Goal: Task Accomplishment & Management: Manage account settings

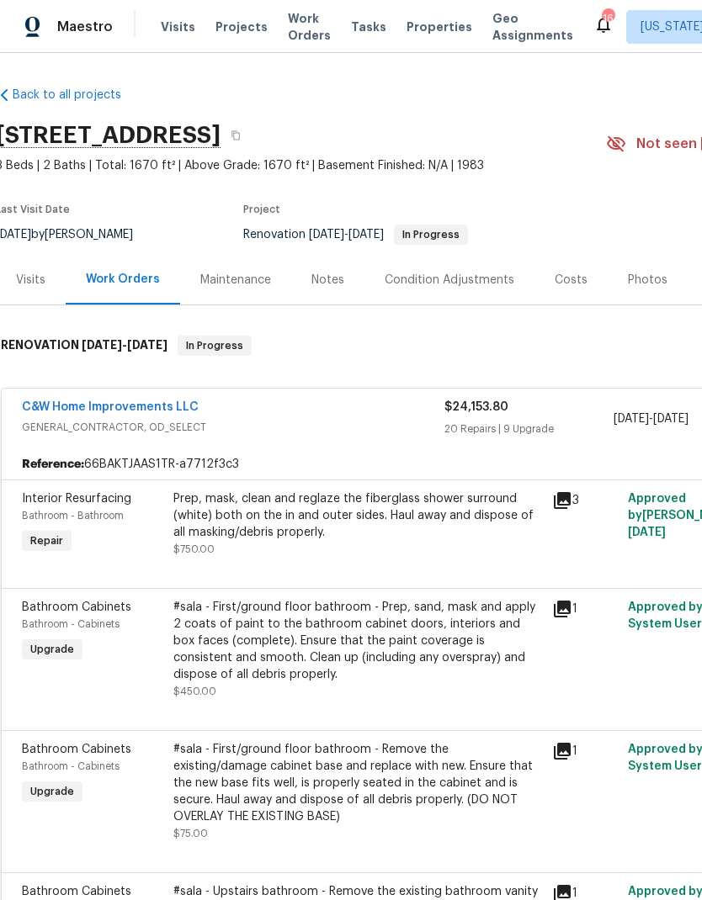
scroll to position [0, 4]
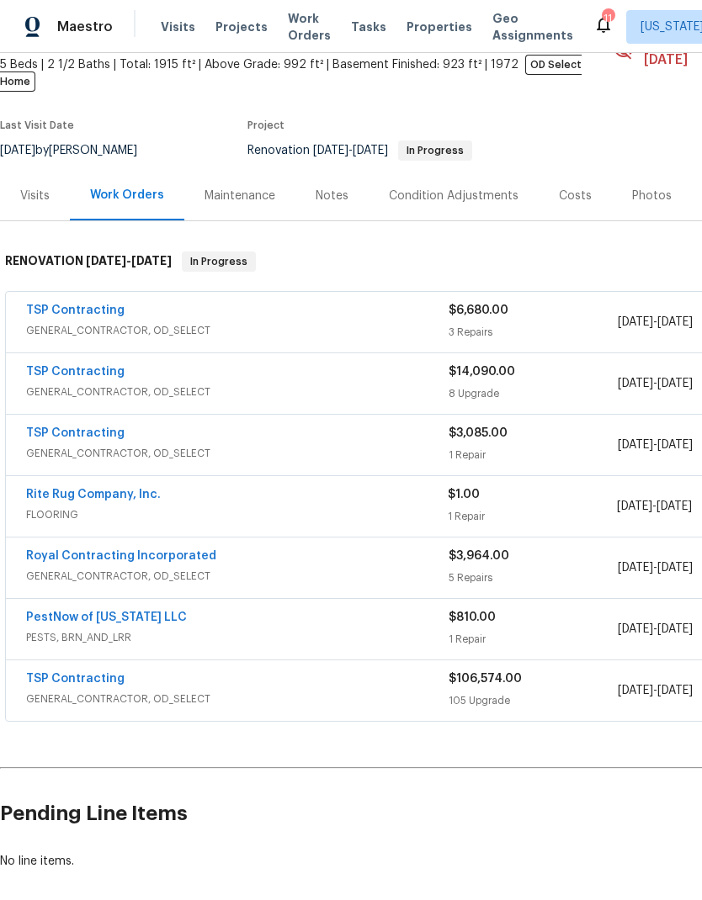
scroll to position [101, 0]
click at [370, 384] on span "GENERAL_CONTRACTOR, OD_SELECT" at bounding box center [237, 392] width 422 height 17
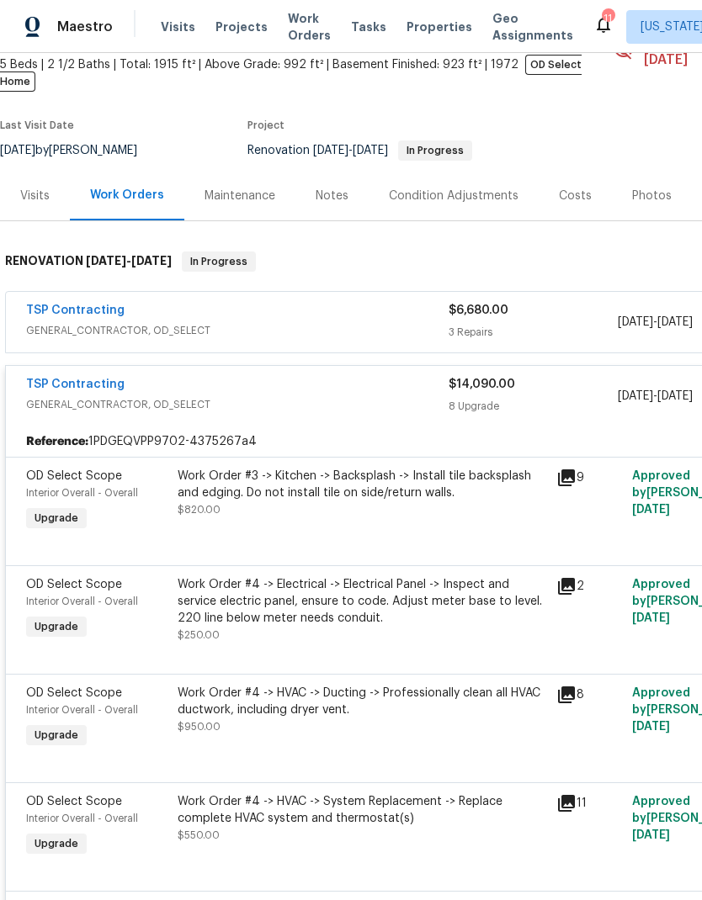
click at [341, 492] on div "Work Order #3 -> Kitchen -> Backsplash -> Install tile backsplash and edging. D…" at bounding box center [361, 493] width 368 height 50
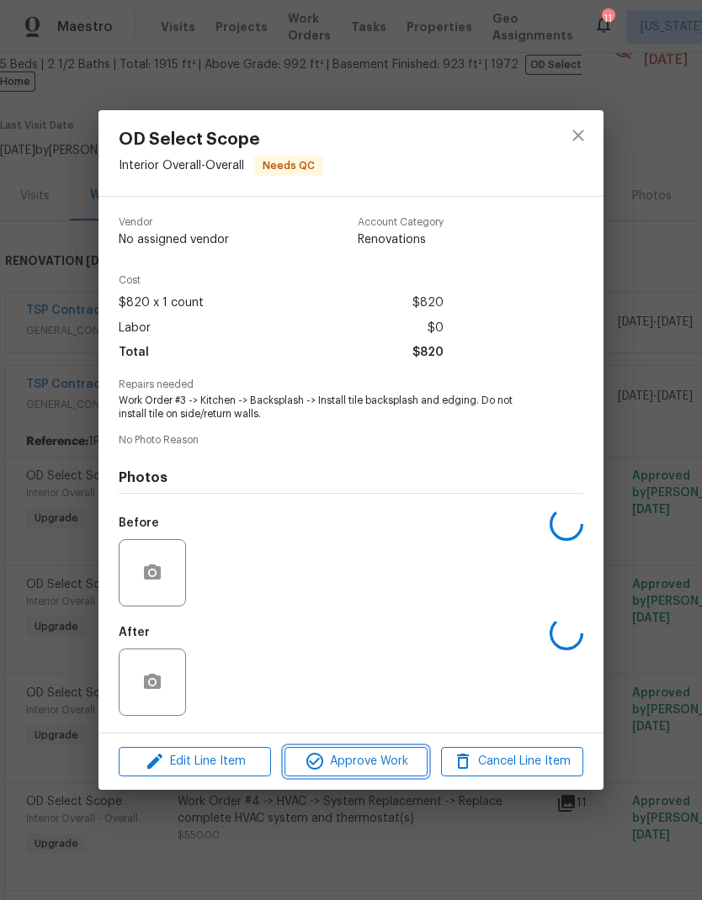
click at [363, 770] on span "Approve Work" at bounding box center [355, 761] width 132 height 21
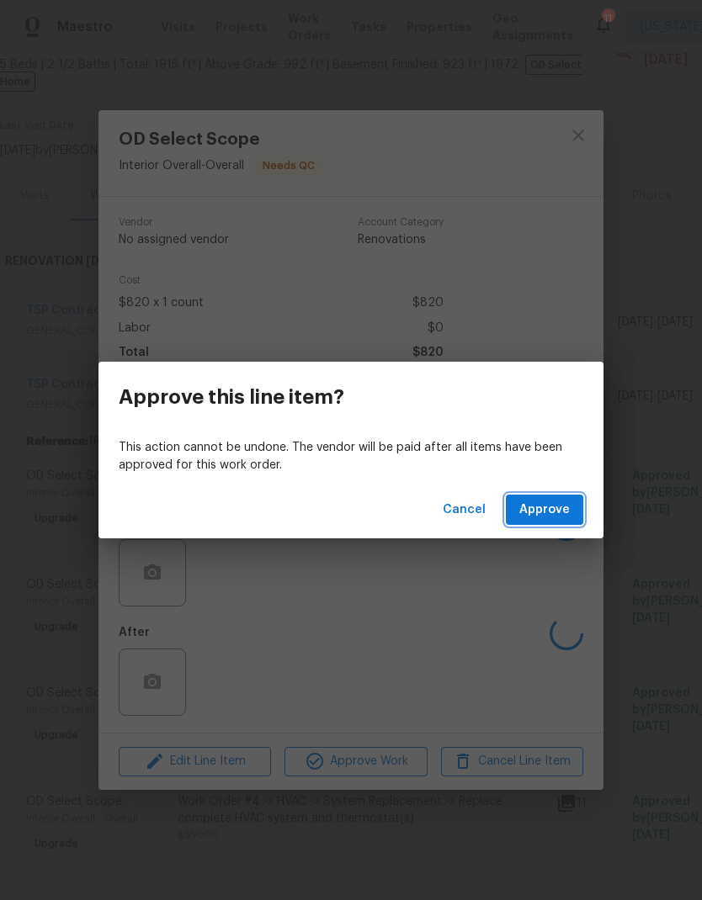
click at [557, 498] on button "Approve" at bounding box center [544, 510] width 77 height 31
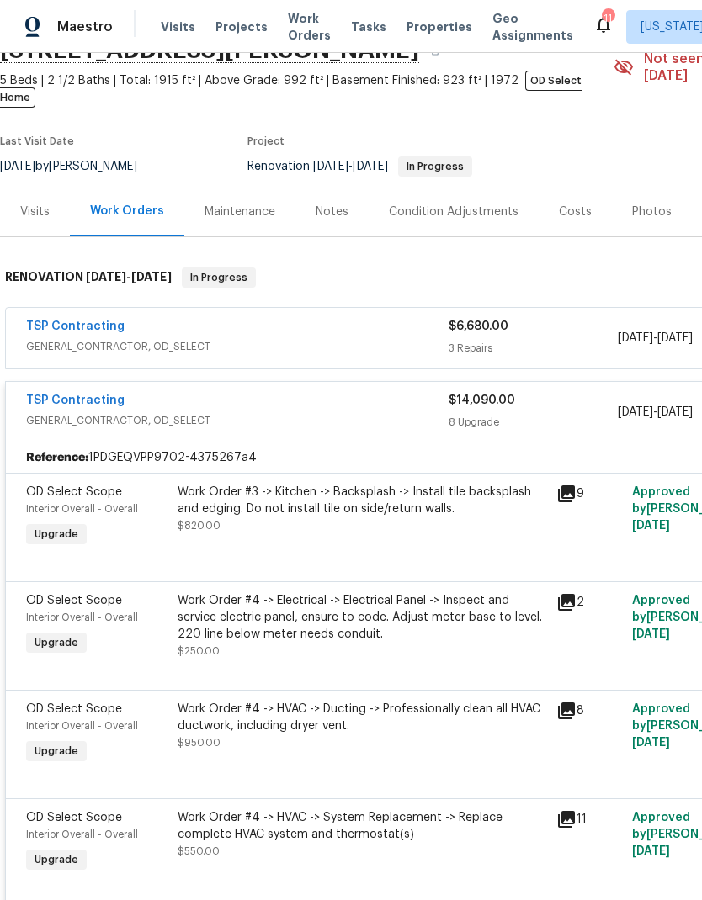
scroll to position [85, 0]
click at [389, 513] on div "Work Order #3 -> Kitchen -> Backsplash -> Install tile backsplash and edging. D…" at bounding box center [361, 509] width 368 height 50
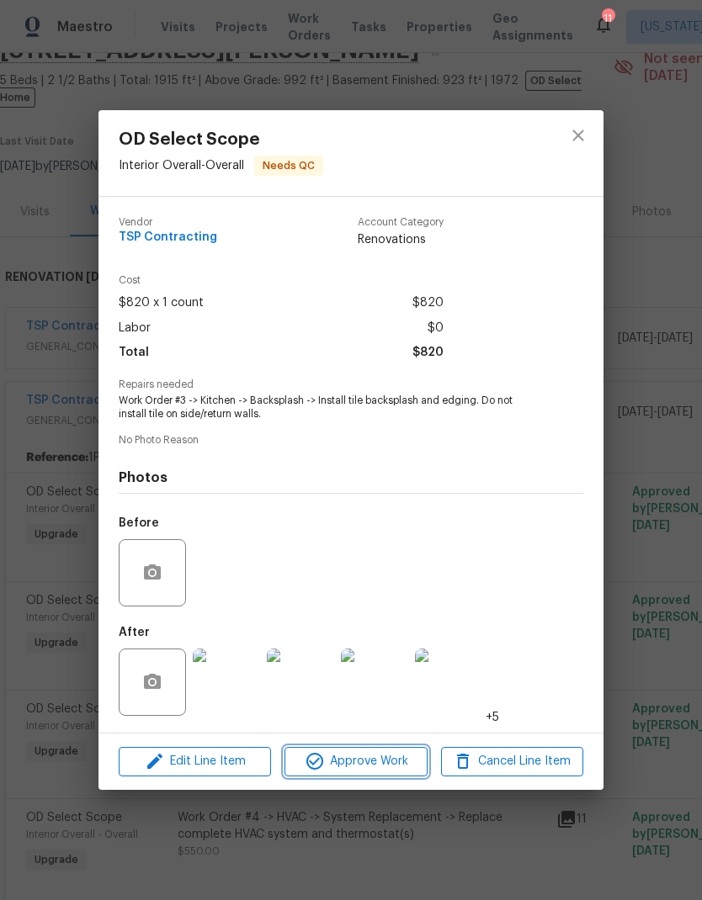
click at [386, 766] on span "Approve Work" at bounding box center [355, 761] width 132 height 21
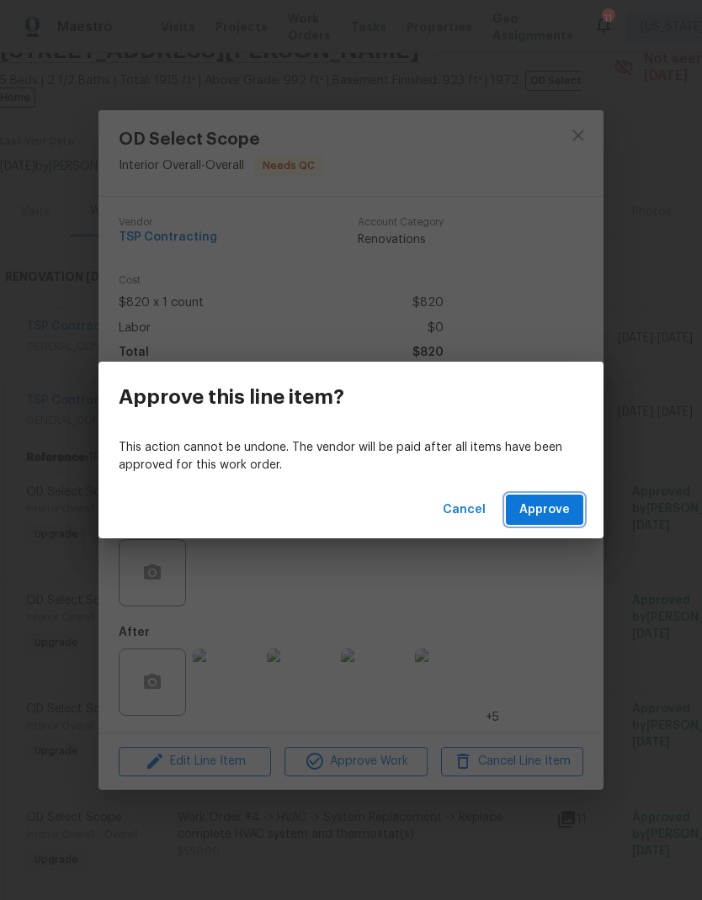
click at [543, 520] on button "Approve" at bounding box center [544, 510] width 77 height 31
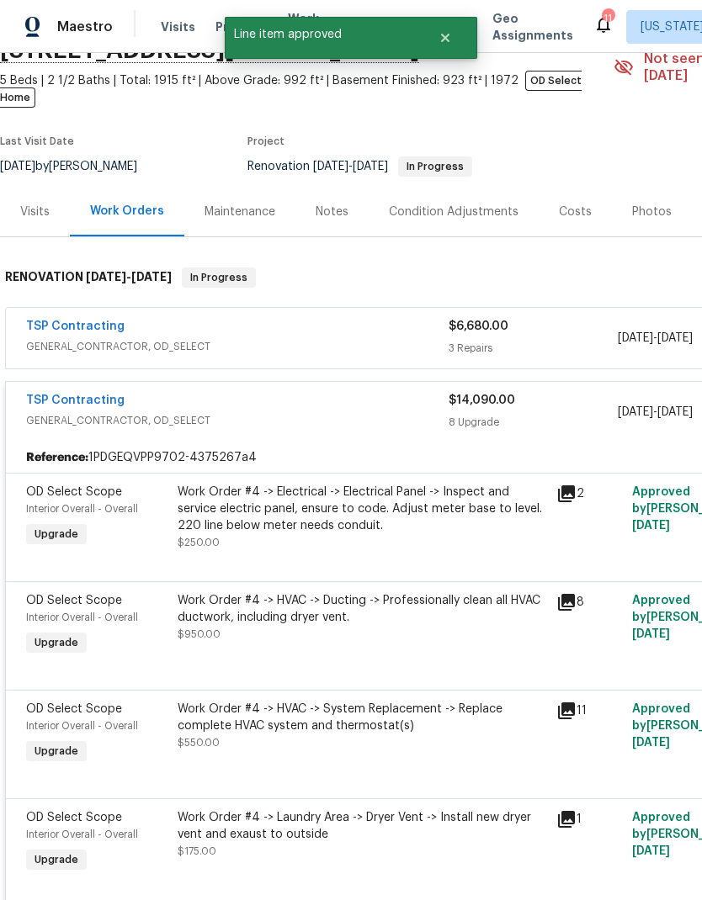
click at [86, 395] on link "TSP Contracting" at bounding box center [75, 401] width 98 height 12
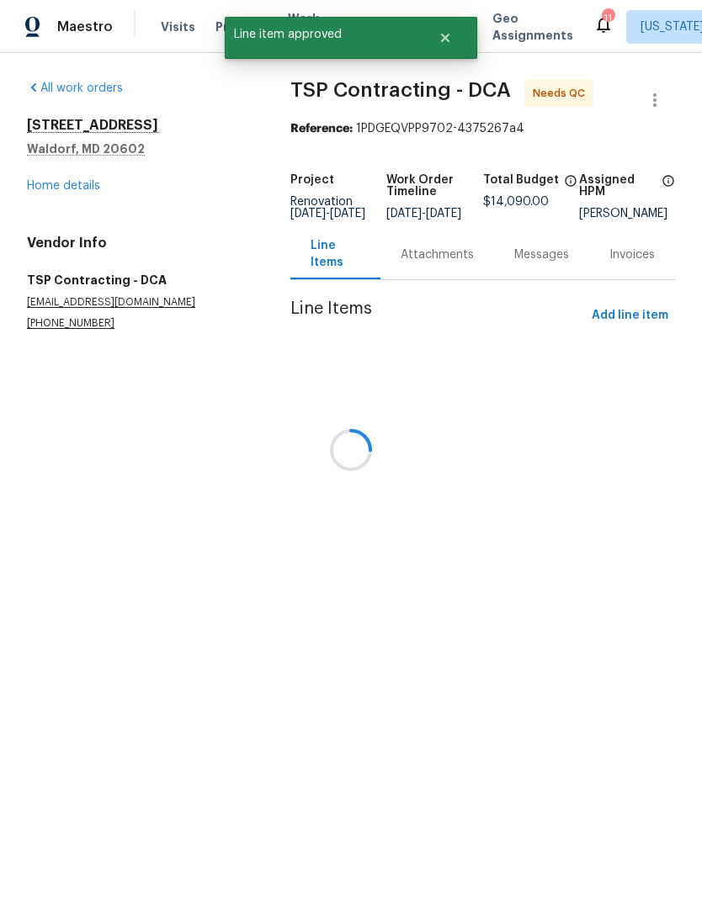
click at [442, 266] on div at bounding box center [351, 450] width 702 height 900
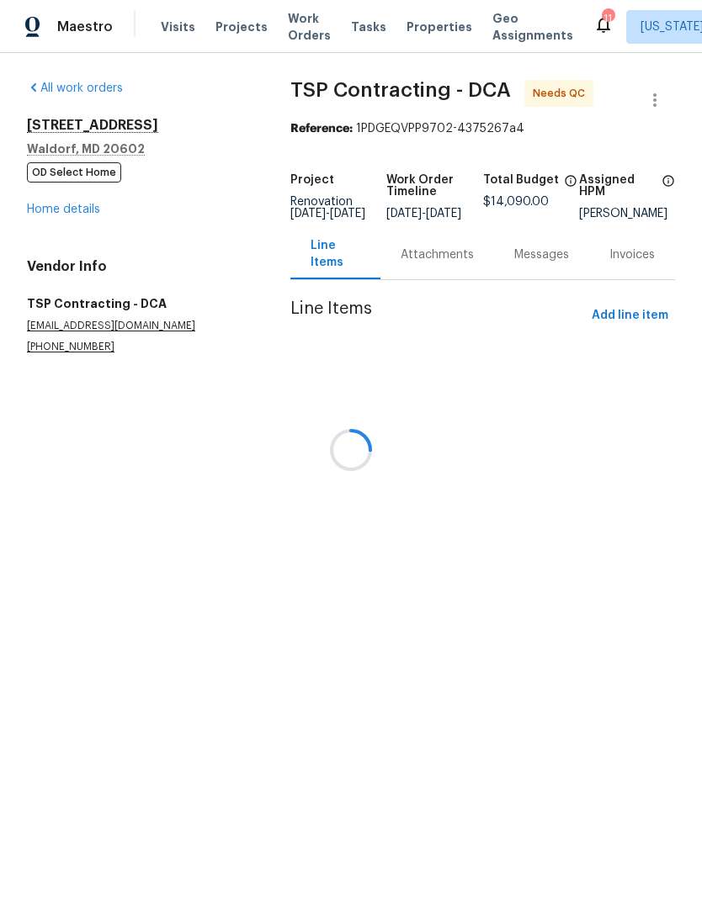
click at [437, 270] on div at bounding box center [351, 450] width 702 height 900
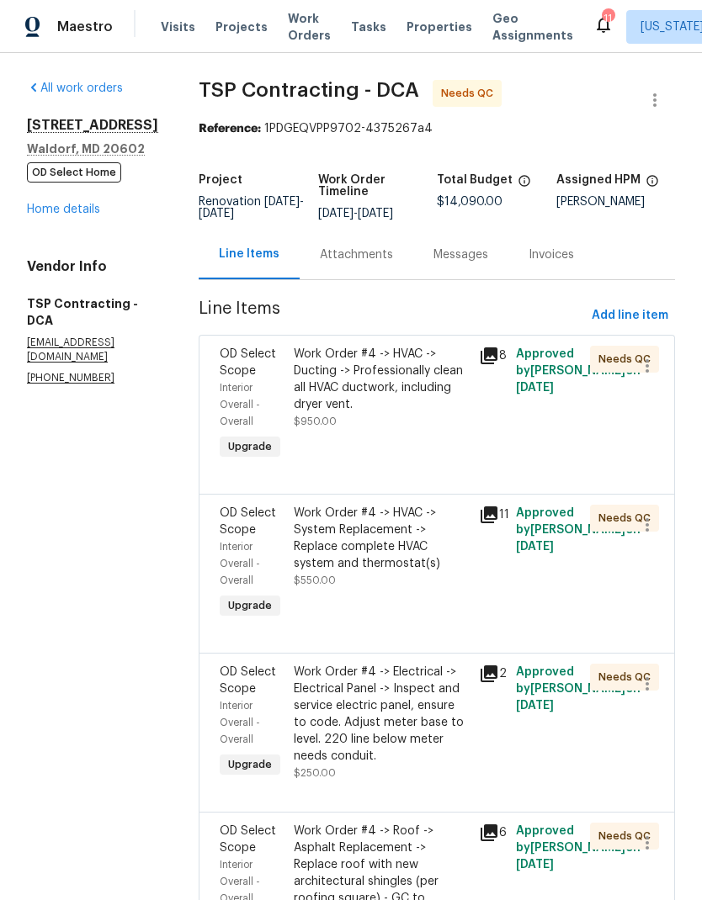
click at [431, 275] on div "Messages" at bounding box center [460, 255] width 95 height 50
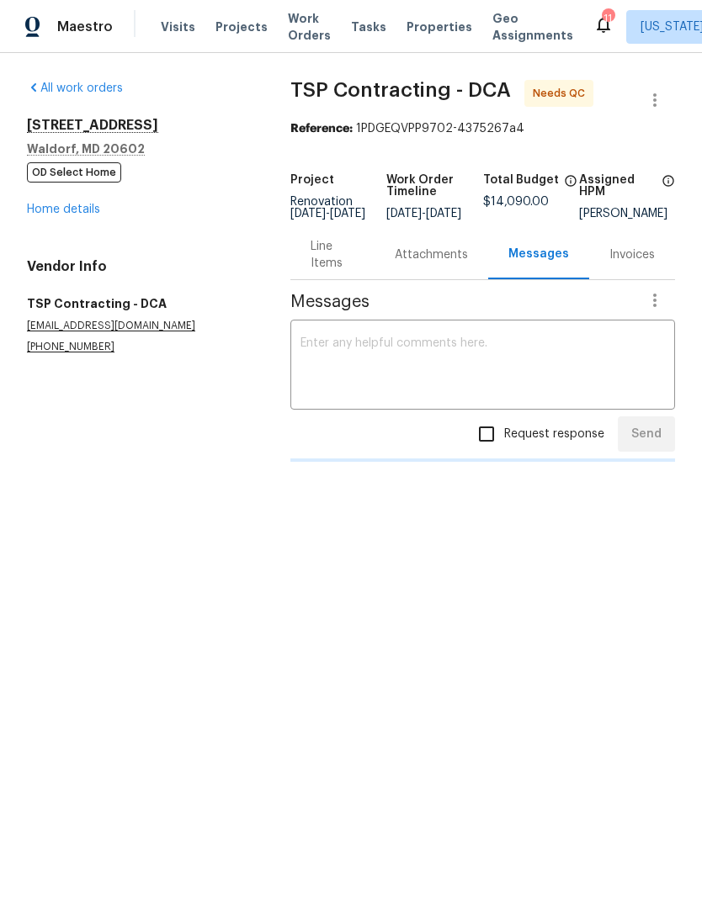
click at [428, 279] on div "Attachments" at bounding box center [431, 255] width 114 height 50
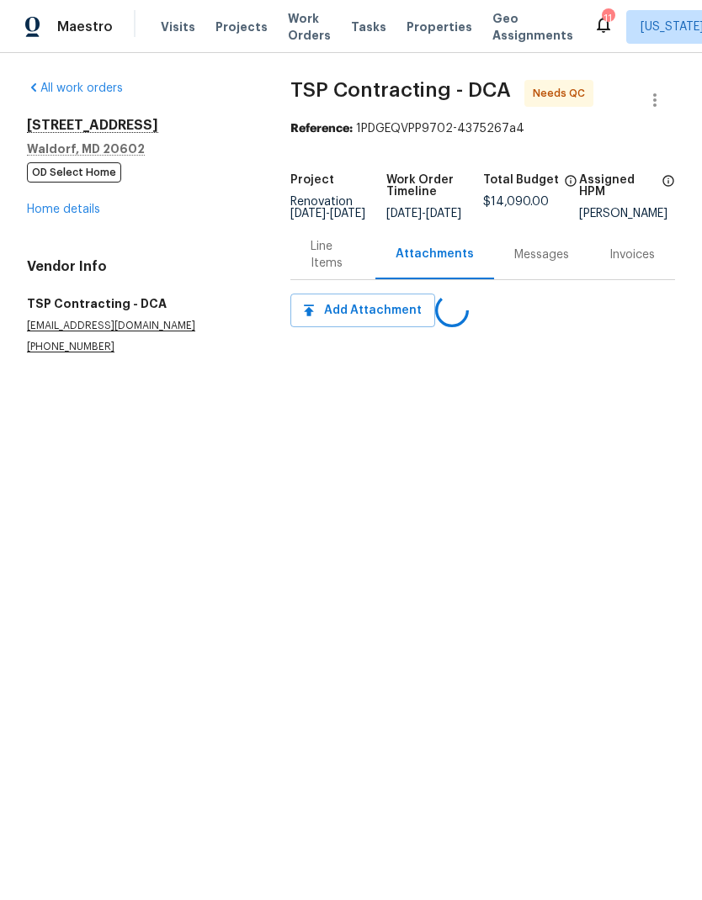
click at [56, 209] on link "Home details" at bounding box center [63, 210] width 73 height 12
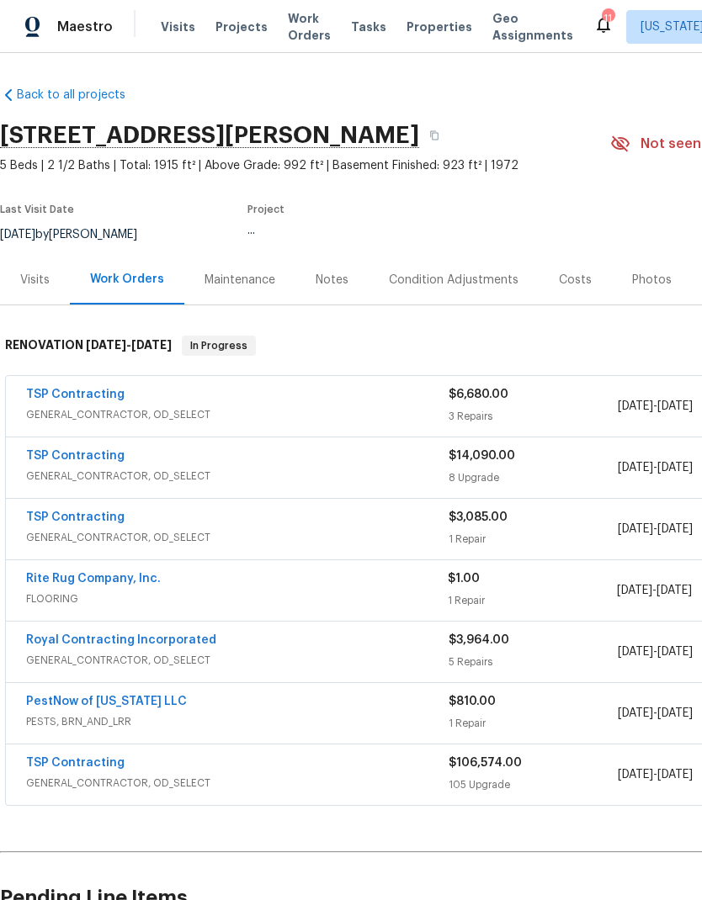
click at [108, 512] on link "TSP Contracting" at bounding box center [75, 517] width 98 height 12
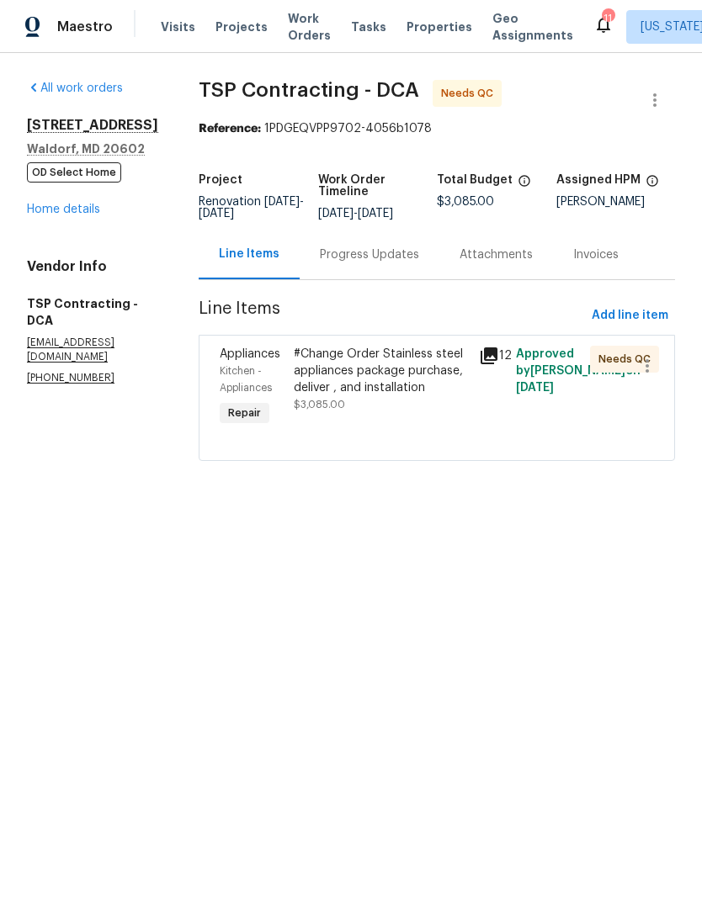
click at [406, 396] on div "#Change Order Stainless steel appliances package purchase, deliver , and instal…" at bounding box center [381, 371] width 175 height 50
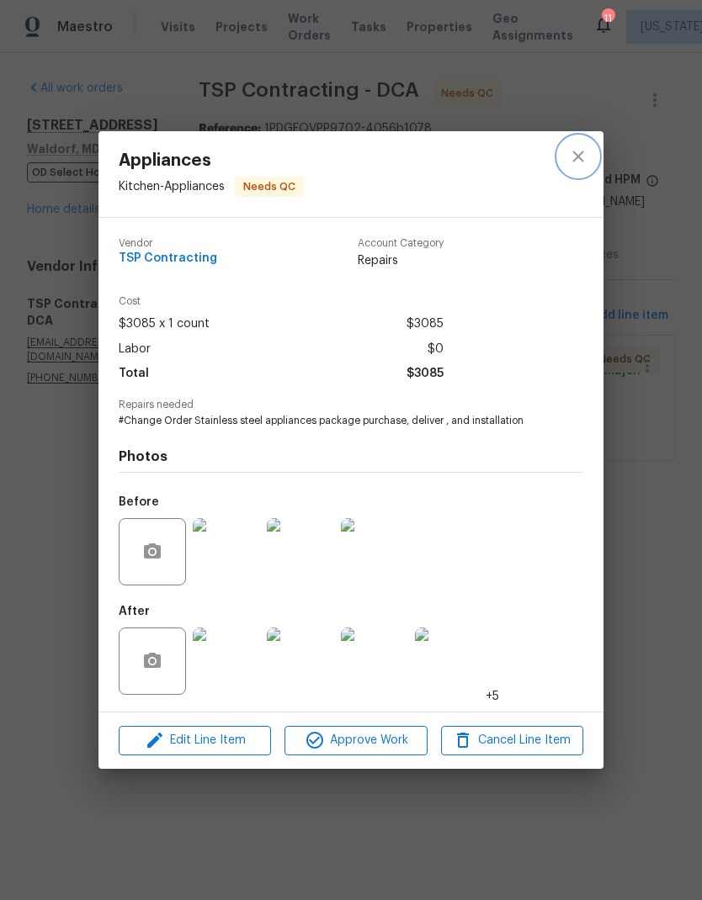
click at [589, 162] on button "close" at bounding box center [578, 156] width 40 height 40
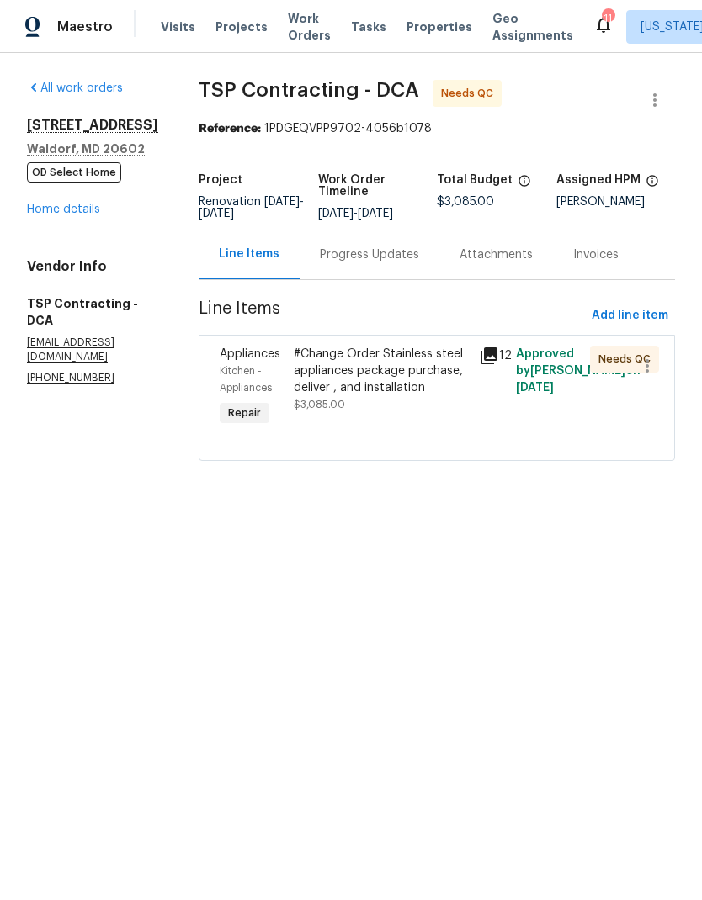
click at [89, 207] on link "Home details" at bounding box center [63, 210] width 73 height 12
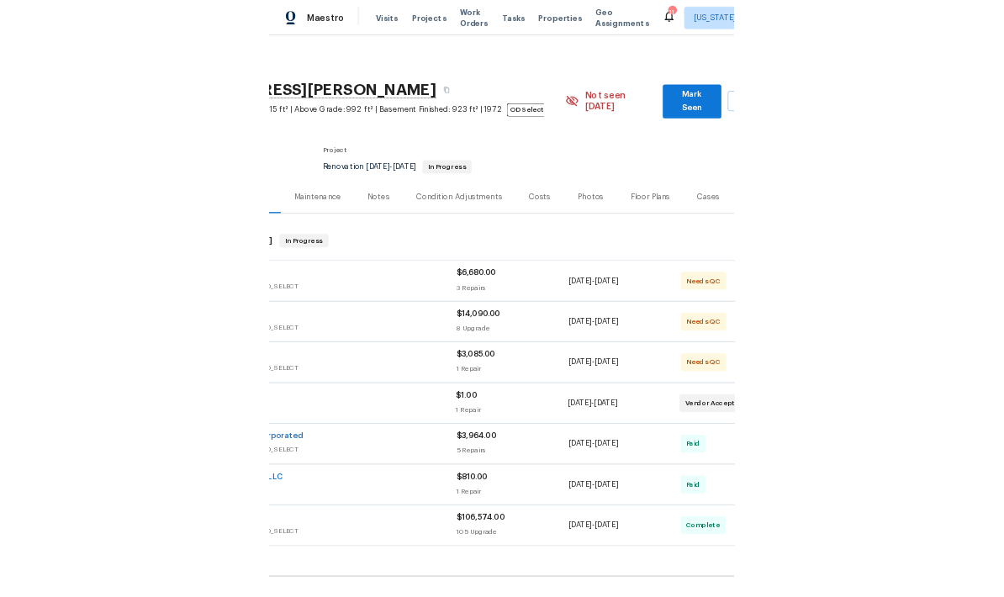
scroll to position [13, 60]
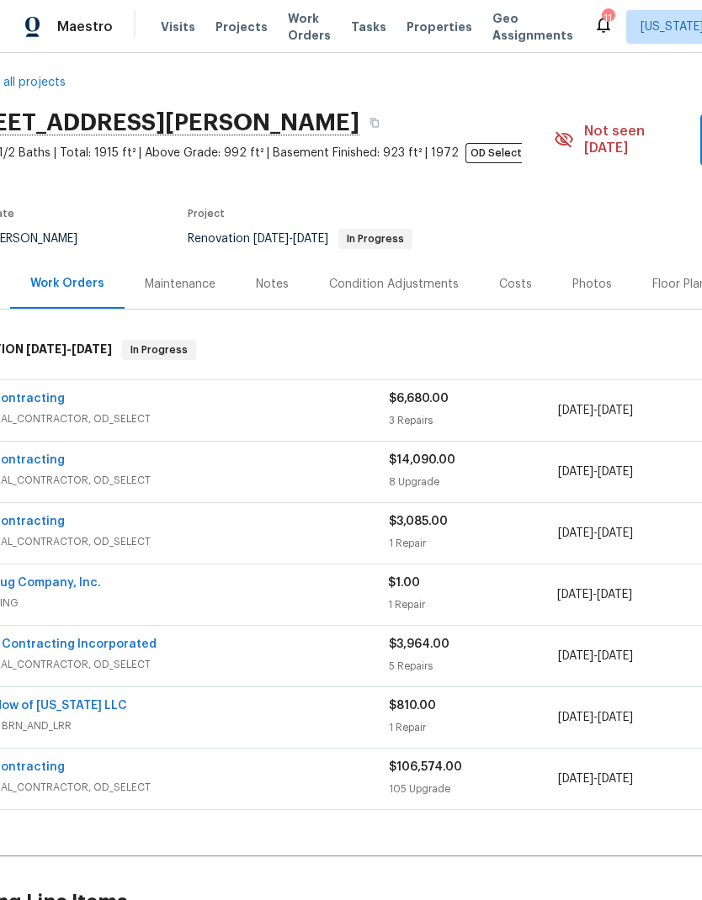
click at [361, 516] on div "TSP Contracting" at bounding box center [177, 523] width 422 height 20
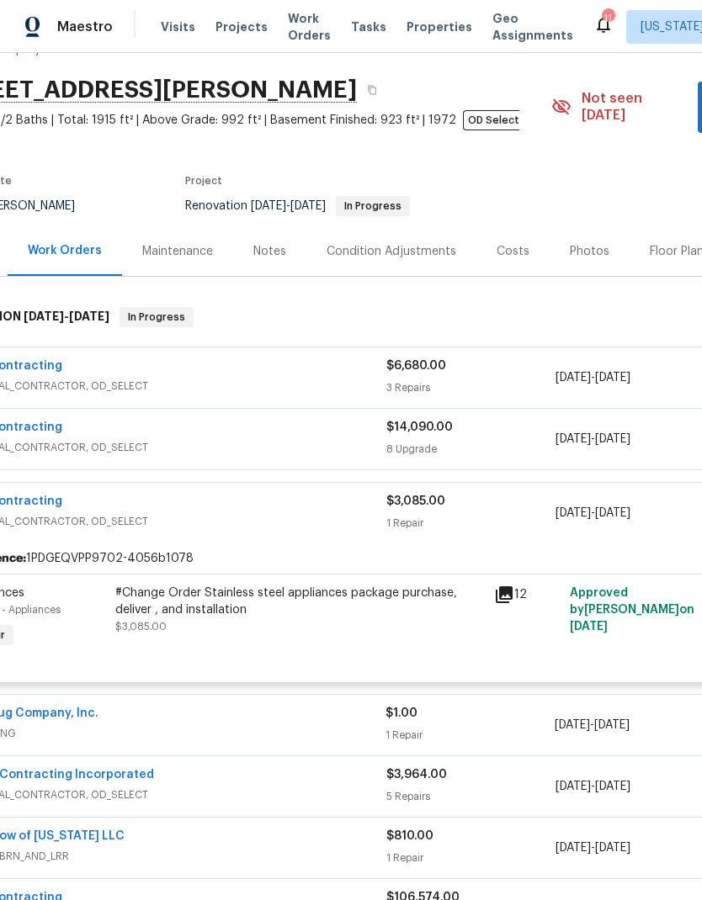
scroll to position [45, 61]
click at [303, 591] on div "#Change Order Stainless steel appliances package purchase, deliver , and instal…" at bounding box center [300, 602] width 368 height 34
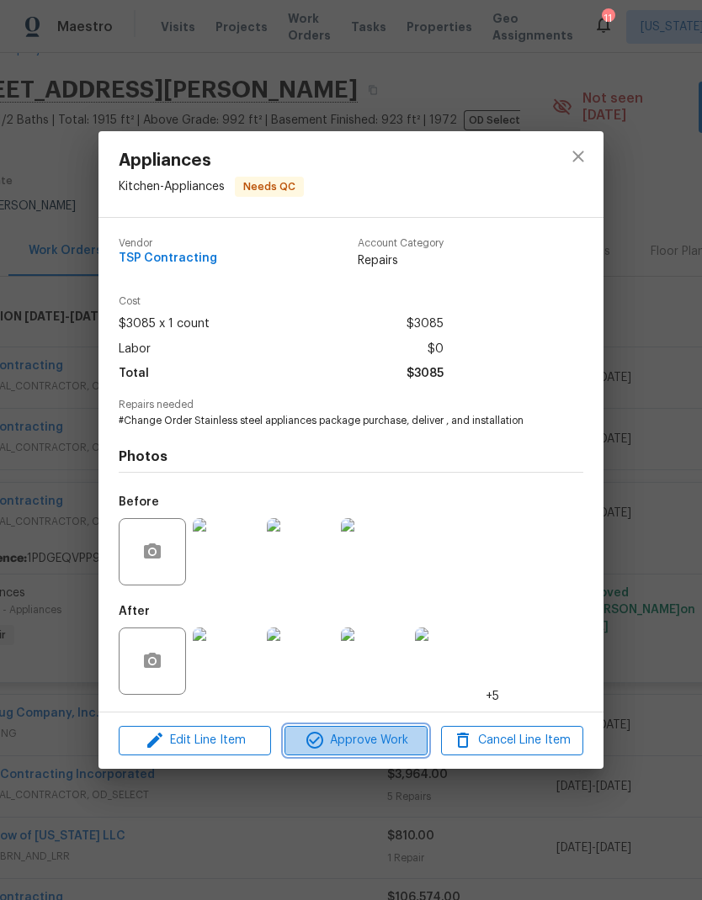
click at [373, 738] on span "Approve Work" at bounding box center [355, 740] width 132 height 21
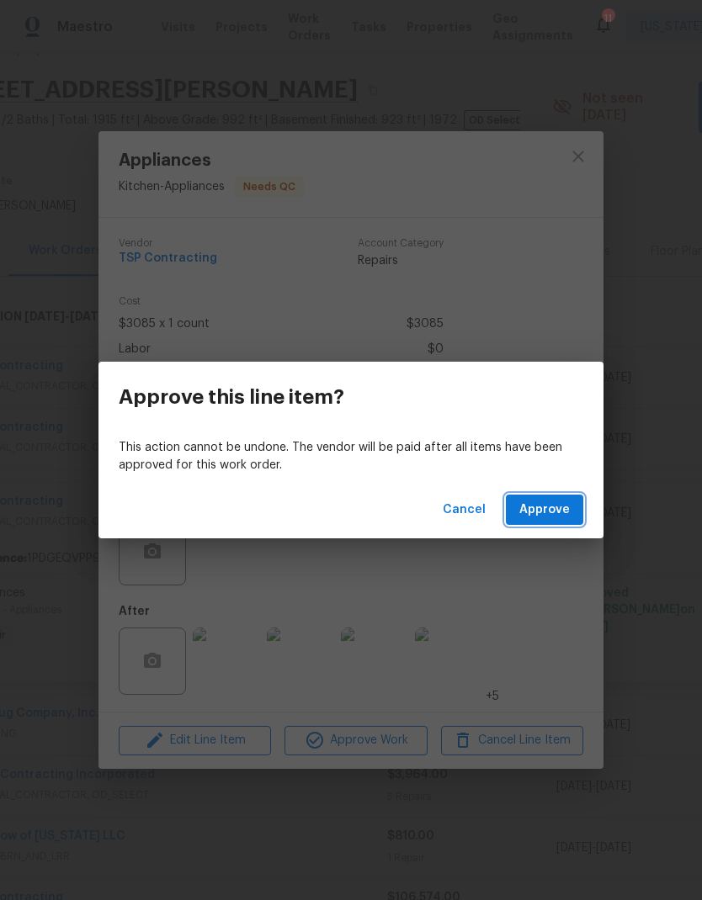
click at [554, 516] on span "Approve" at bounding box center [544, 510] width 50 height 21
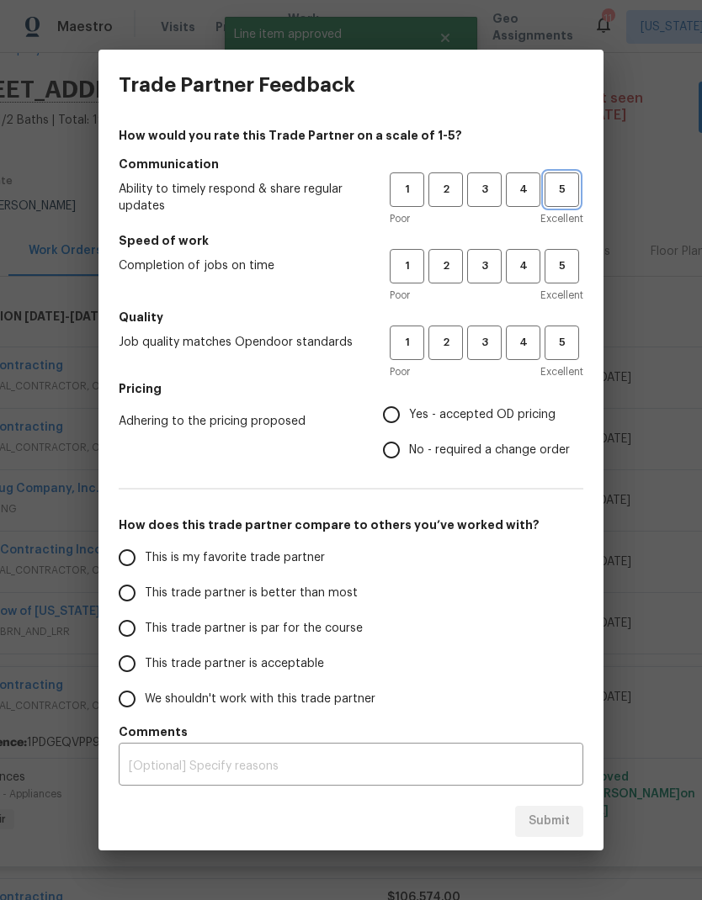
click at [568, 193] on span "5" at bounding box center [561, 189] width 31 height 19
click at [570, 275] on span "5" at bounding box center [561, 266] width 31 height 19
click at [562, 357] on button "5" at bounding box center [561, 343] width 34 height 34
click at [393, 414] on input "Yes - accepted OD pricing" at bounding box center [390, 414] width 35 height 35
radio input "true"
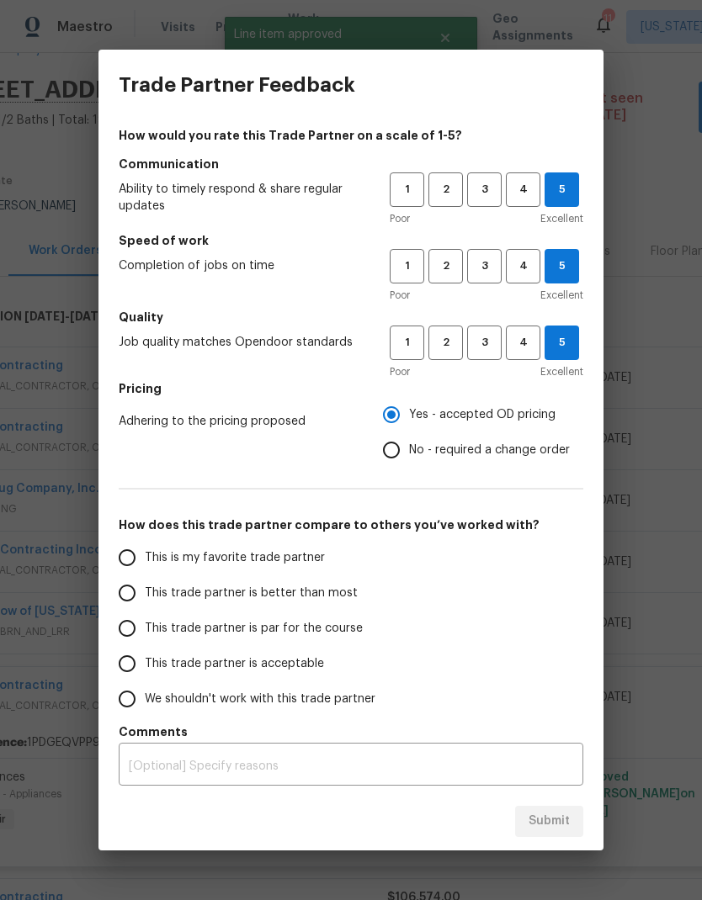
click at [126, 559] on input "This is my favorite trade partner" at bounding box center [126, 557] width 35 height 35
click at [559, 818] on span "Submit" at bounding box center [548, 821] width 41 height 21
radio input "true"
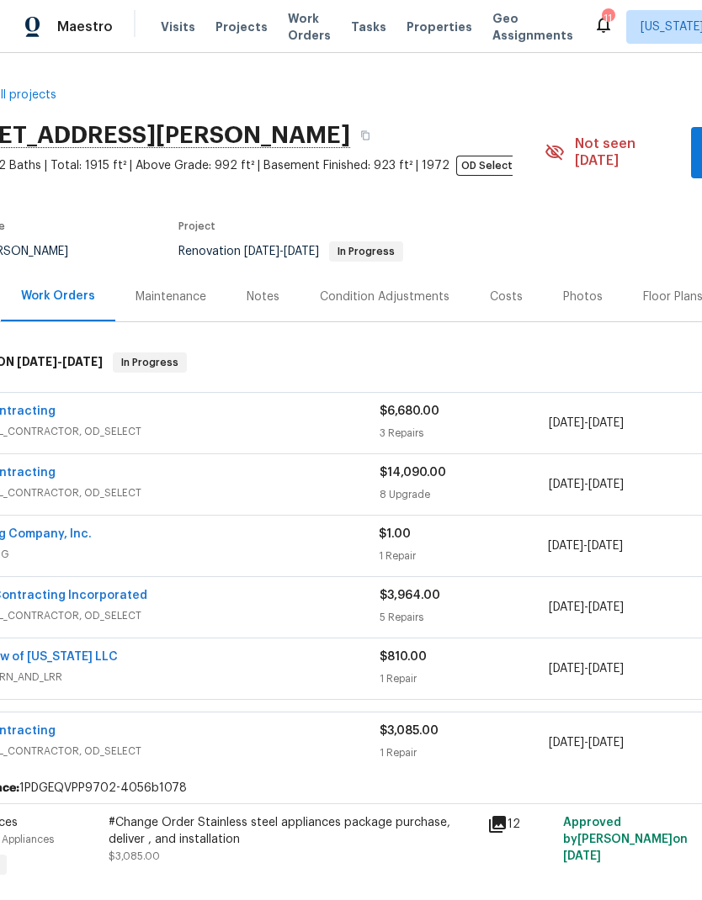
scroll to position [0, 69]
click at [435, 464] on div "$14,090.00" at bounding box center [463, 472] width 169 height 17
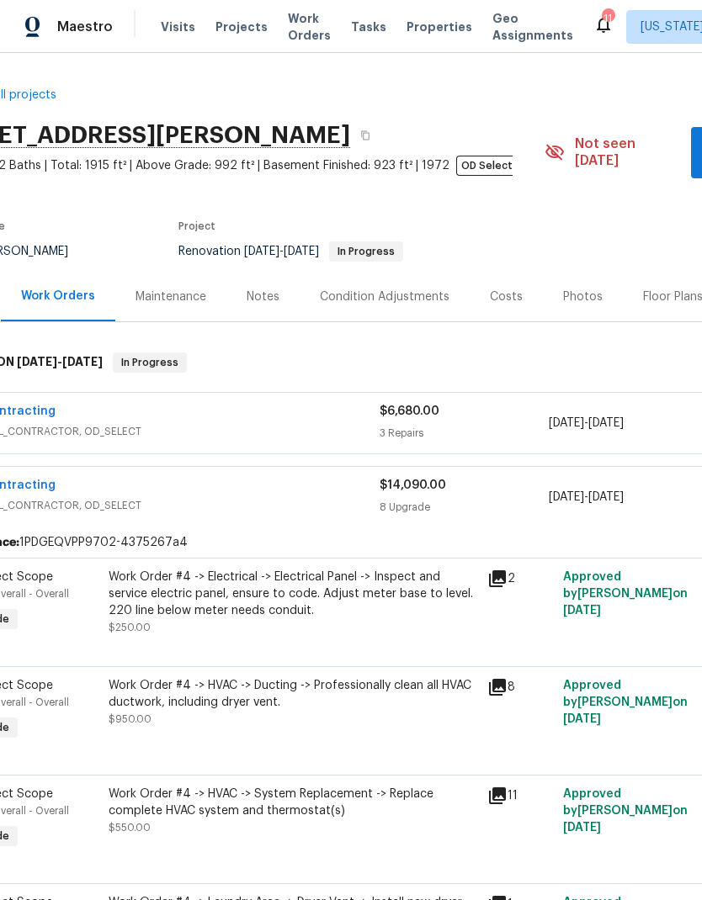
click at [318, 590] on div "Work Order #4 -> Electrical -> Electrical Panel -> Inspect and service electric…" at bounding box center [293, 594] width 368 height 50
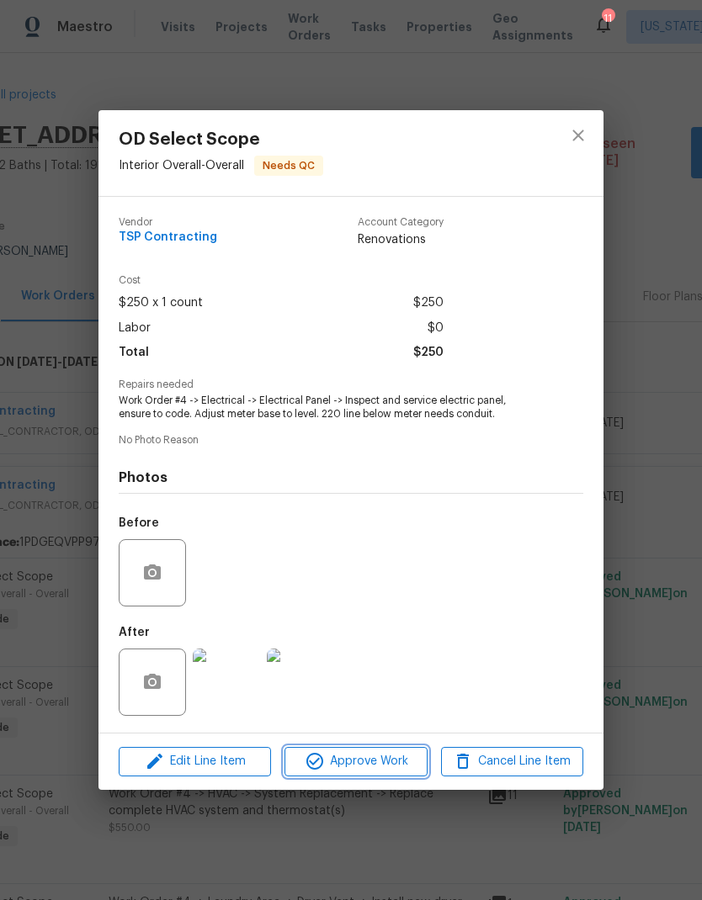
click at [376, 761] on span "Approve Work" at bounding box center [355, 761] width 132 height 21
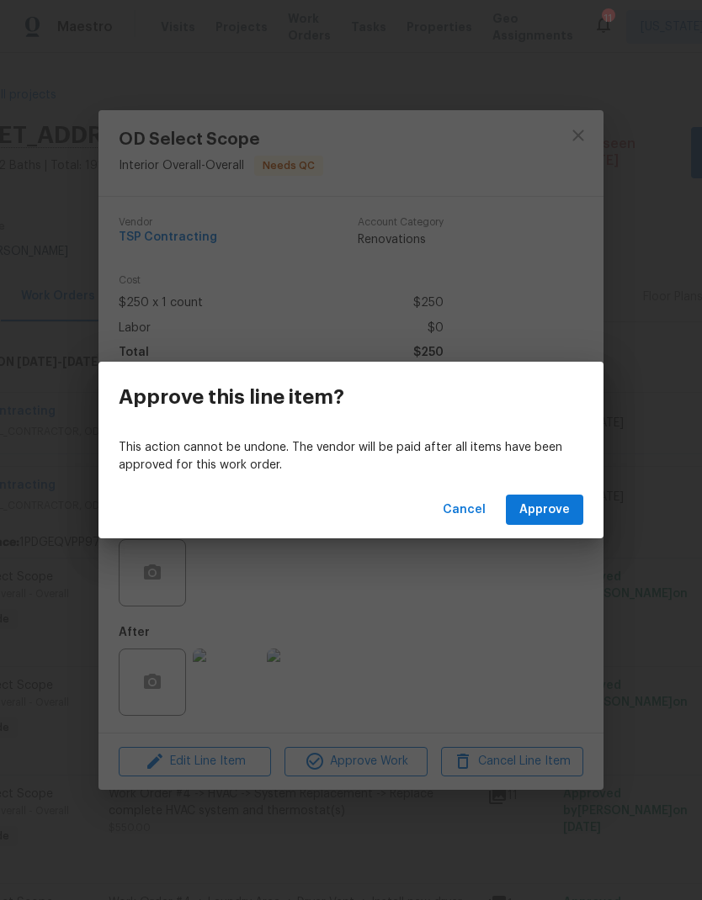
click at [553, 508] on span "Approve" at bounding box center [544, 510] width 50 height 21
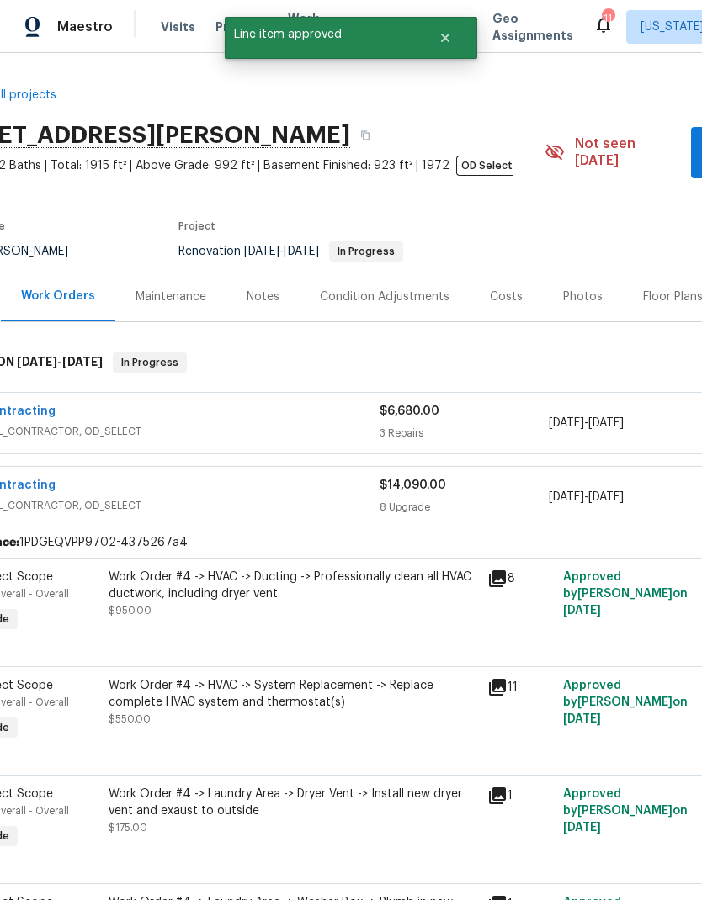
click at [363, 589] on div "Work Order #4 -> HVAC -> Ducting -> Professionally clean all HVAC ductwork, inc…" at bounding box center [293, 594] width 368 height 50
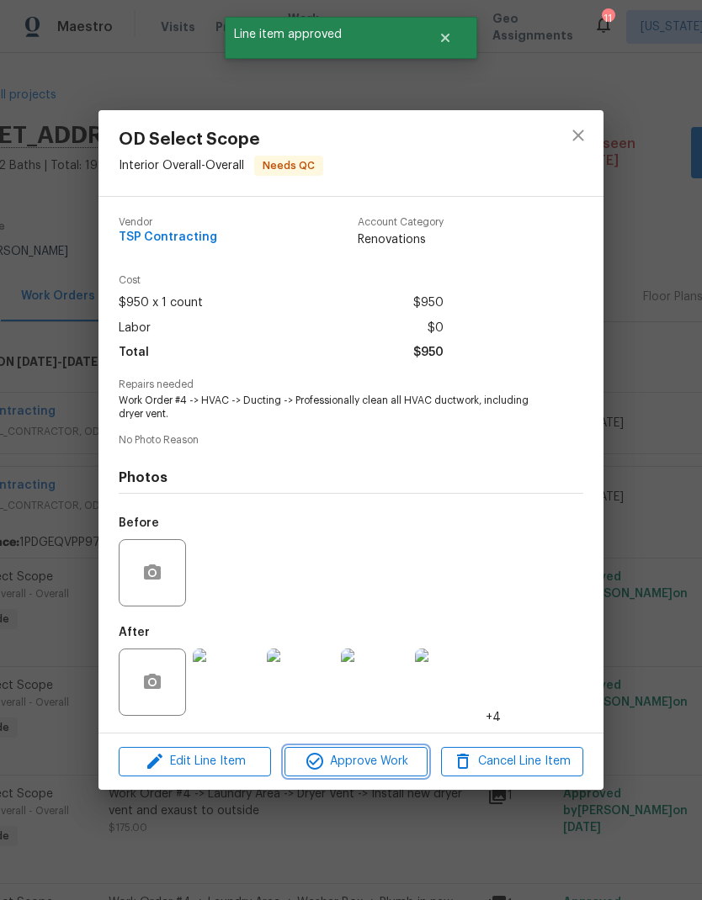
click at [375, 760] on span "Approve Work" at bounding box center [355, 761] width 132 height 21
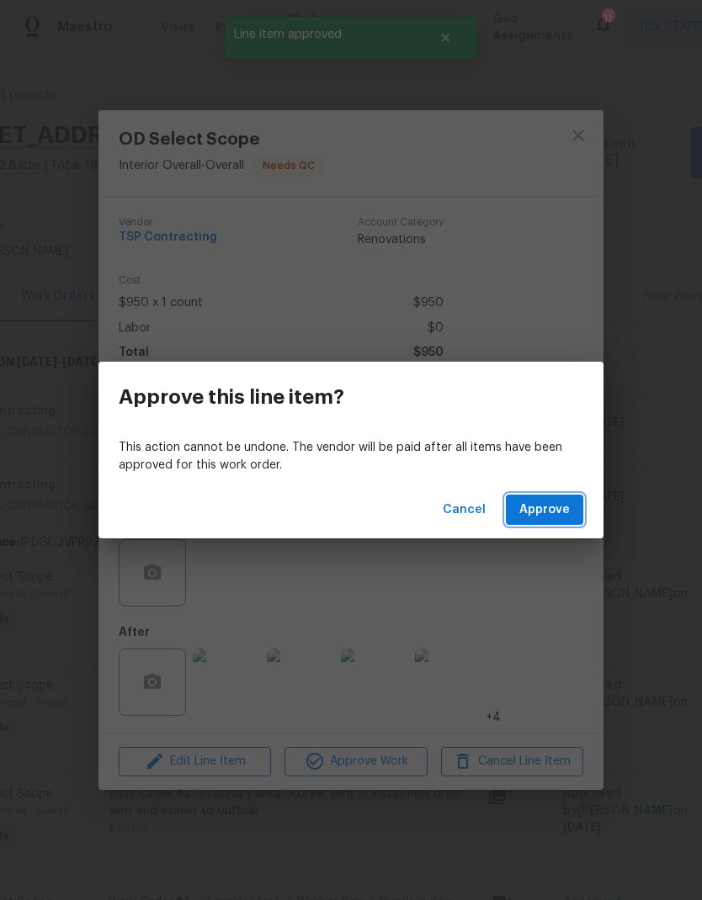
click at [550, 515] on span "Approve" at bounding box center [544, 510] width 50 height 21
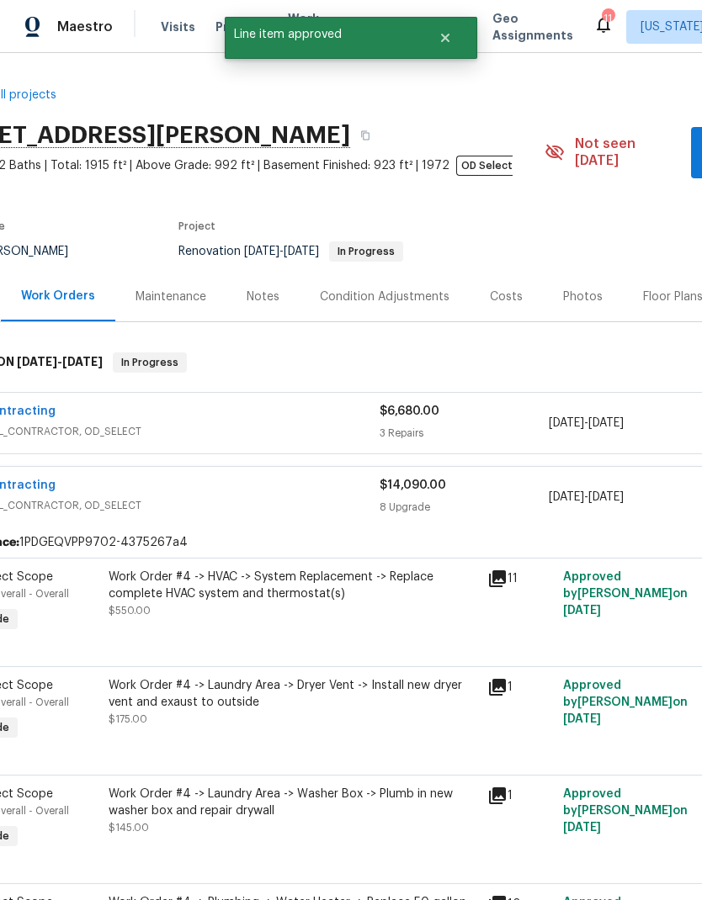
click at [338, 589] on div "Work Order #4 -> HVAC -> System Replacement -> Replace complete HVAC system and…" at bounding box center [293, 594] width 368 height 50
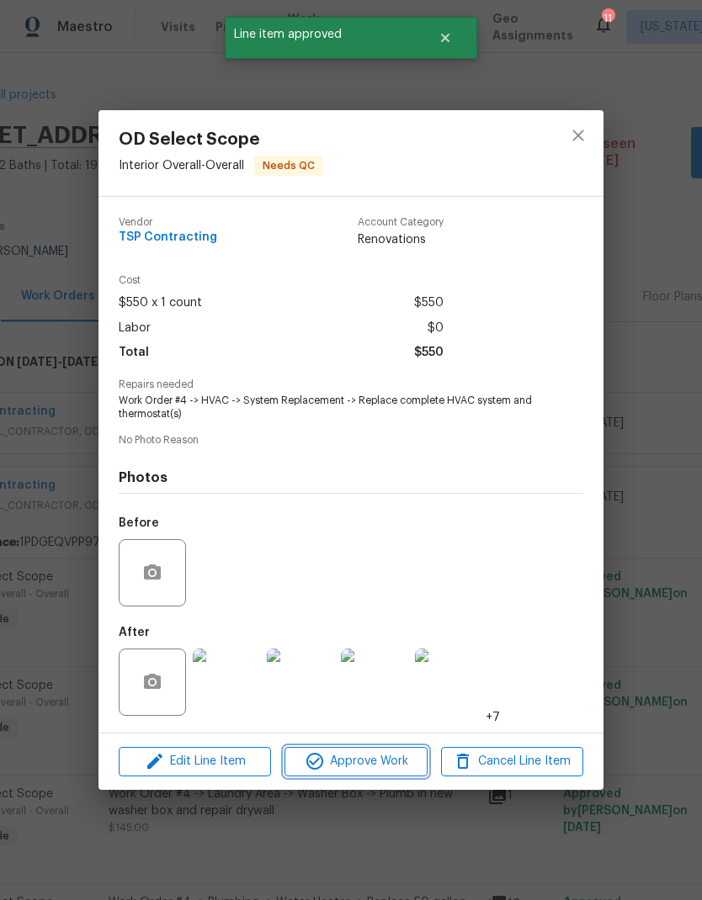
click at [389, 763] on span "Approve Work" at bounding box center [355, 761] width 132 height 21
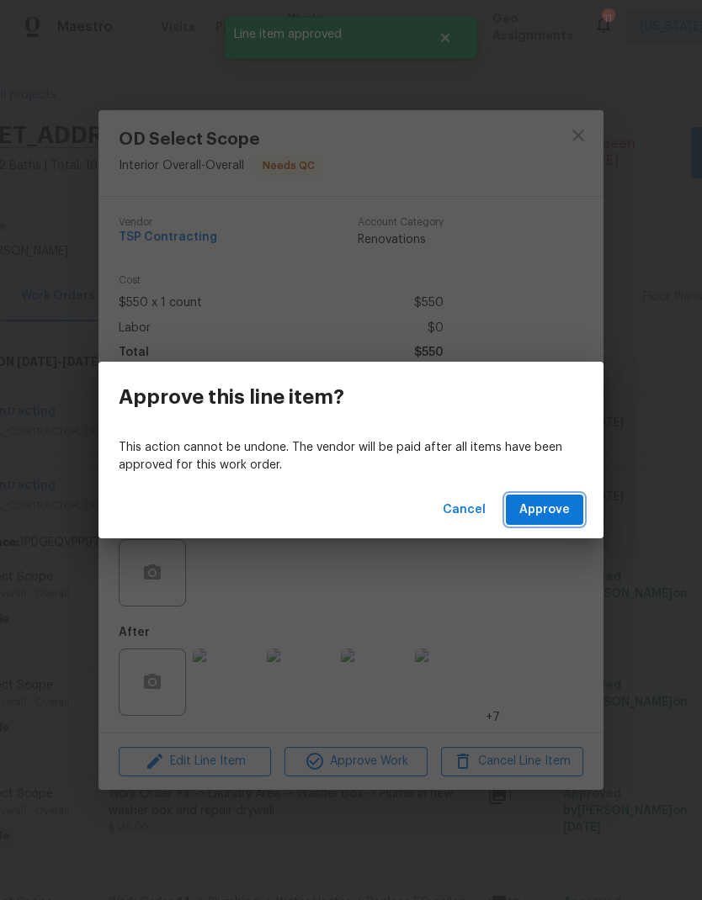
click at [548, 510] on span "Approve" at bounding box center [544, 510] width 50 height 21
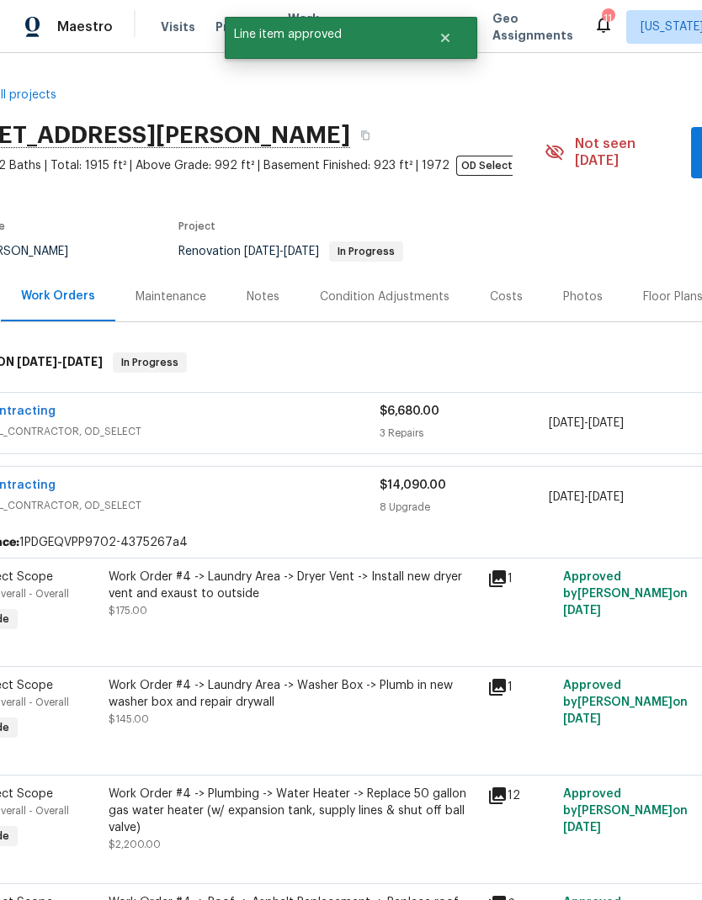
click at [336, 601] on div "Work Order #4 -> Laundry Area -> Dryer Vent -> Install new dryer vent and exaus…" at bounding box center [293, 594] width 368 height 50
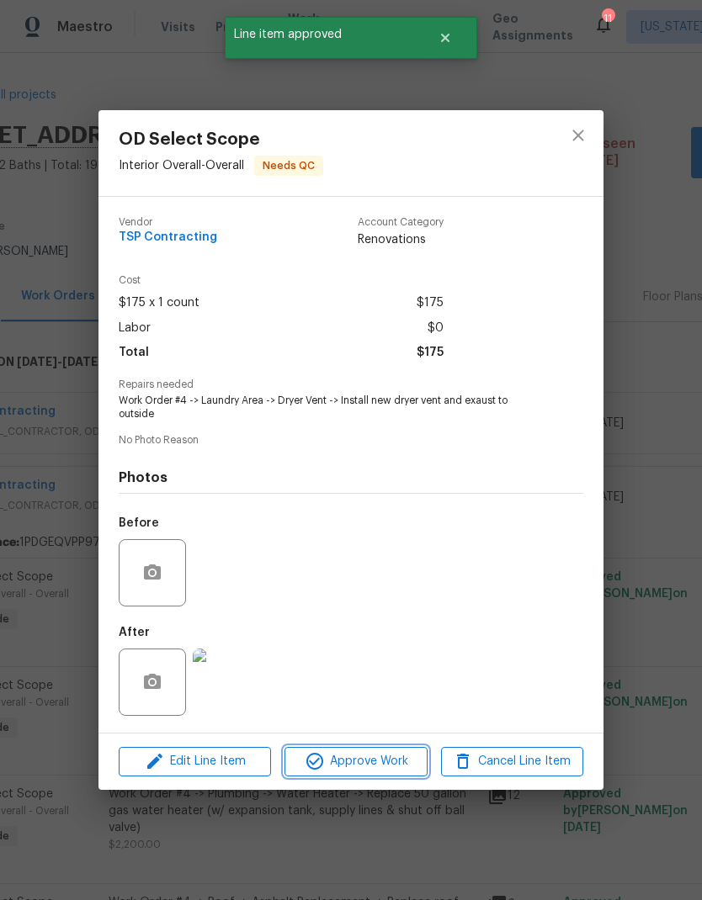
click at [390, 763] on span "Approve Work" at bounding box center [355, 761] width 132 height 21
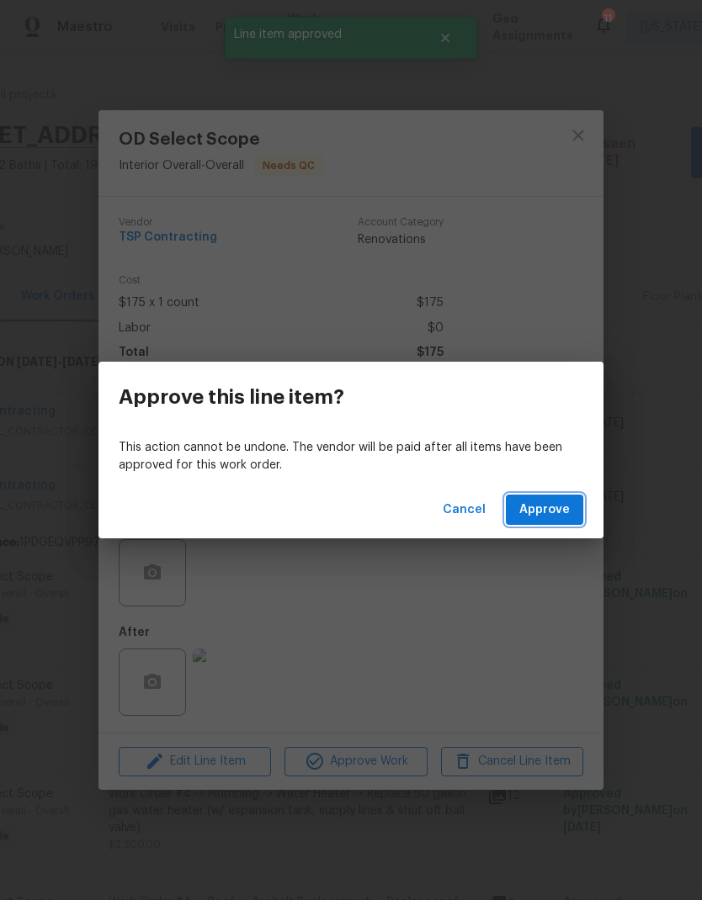
click at [550, 505] on span "Approve" at bounding box center [544, 510] width 50 height 21
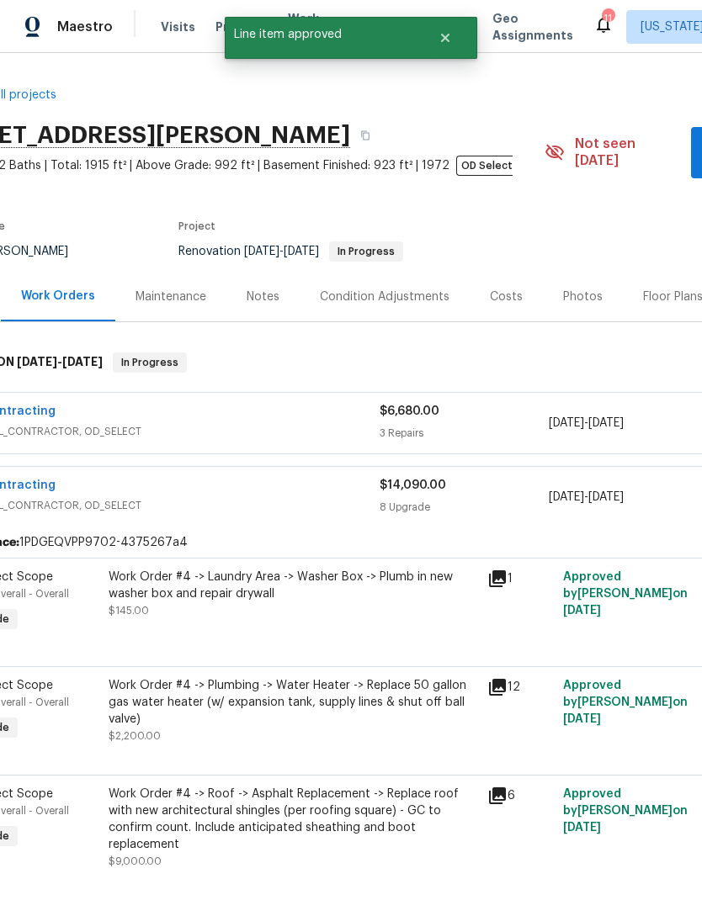
click at [359, 595] on div "Work Order #4 -> Laundry Area -> Washer Box -> Plumb in new washer box and repa…" at bounding box center [293, 594] width 368 height 50
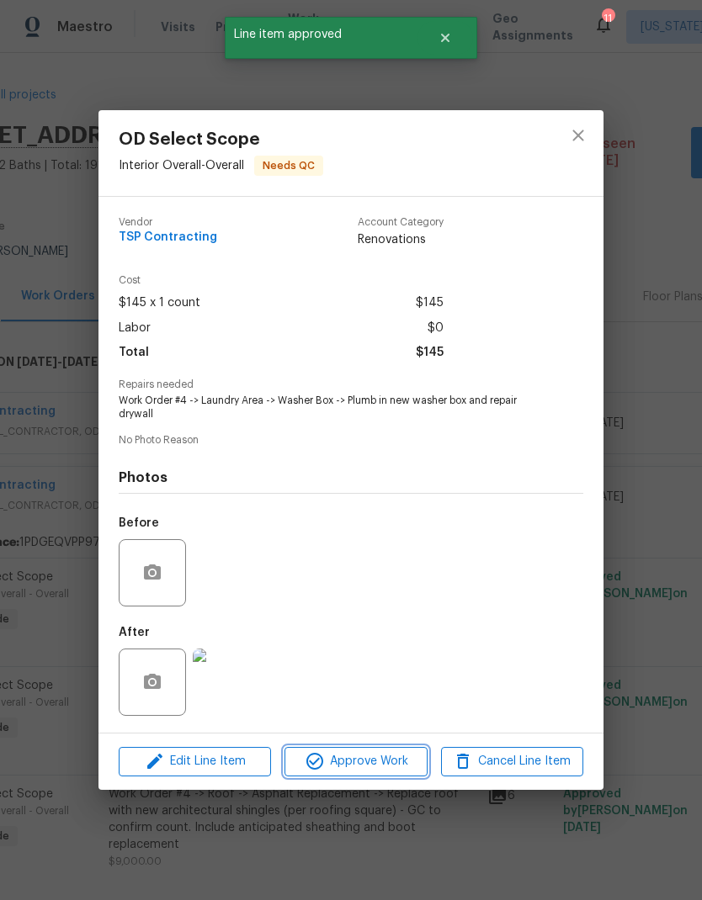
click at [385, 765] on span "Approve Work" at bounding box center [355, 761] width 132 height 21
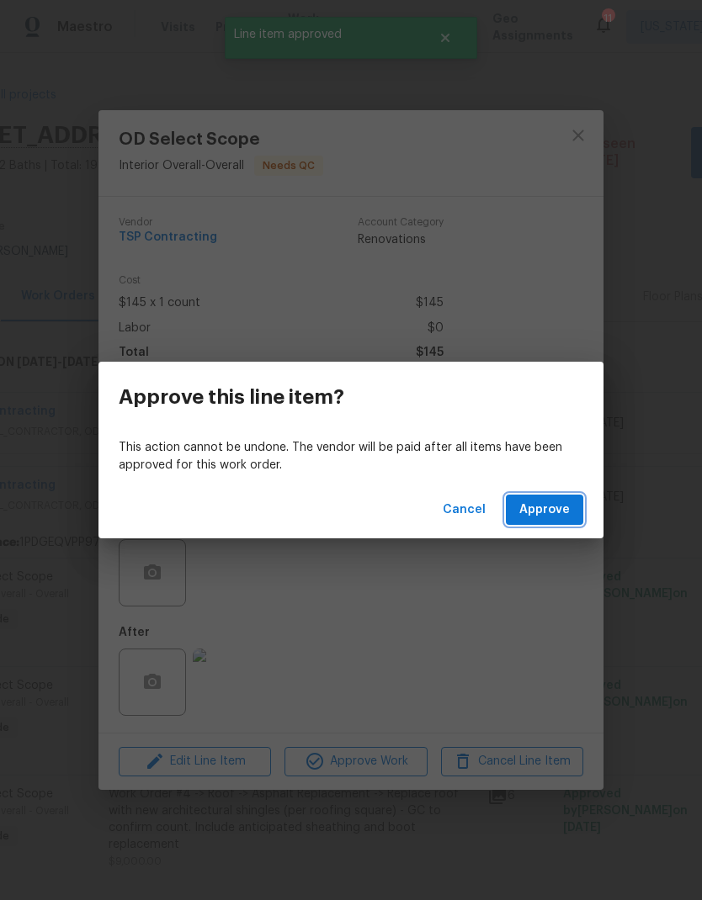
click at [552, 516] on span "Approve" at bounding box center [544, 510] width 50 height 21
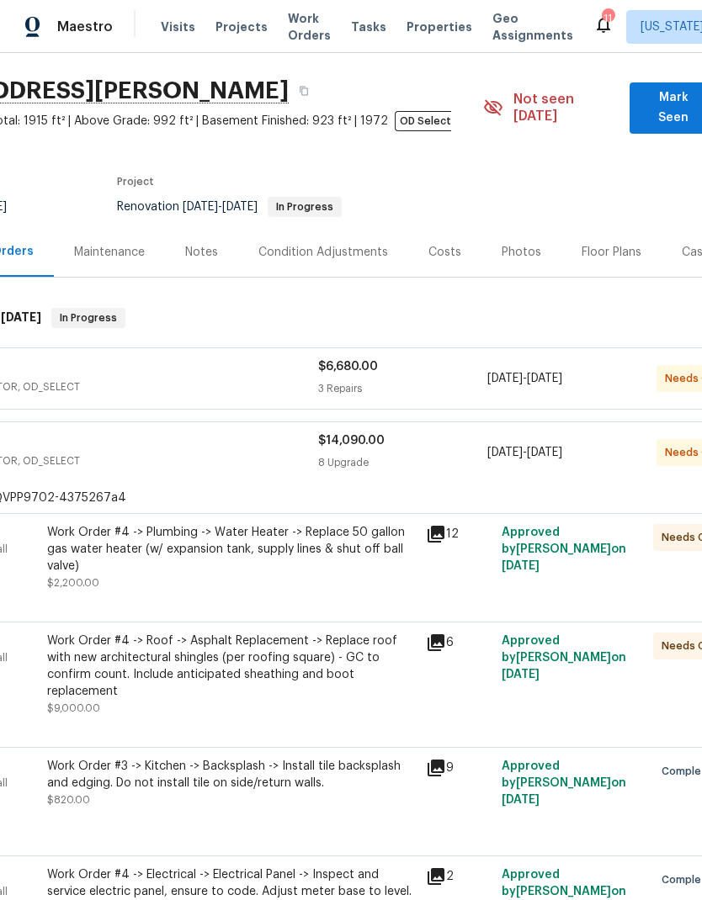
scroll to position [49, 111]
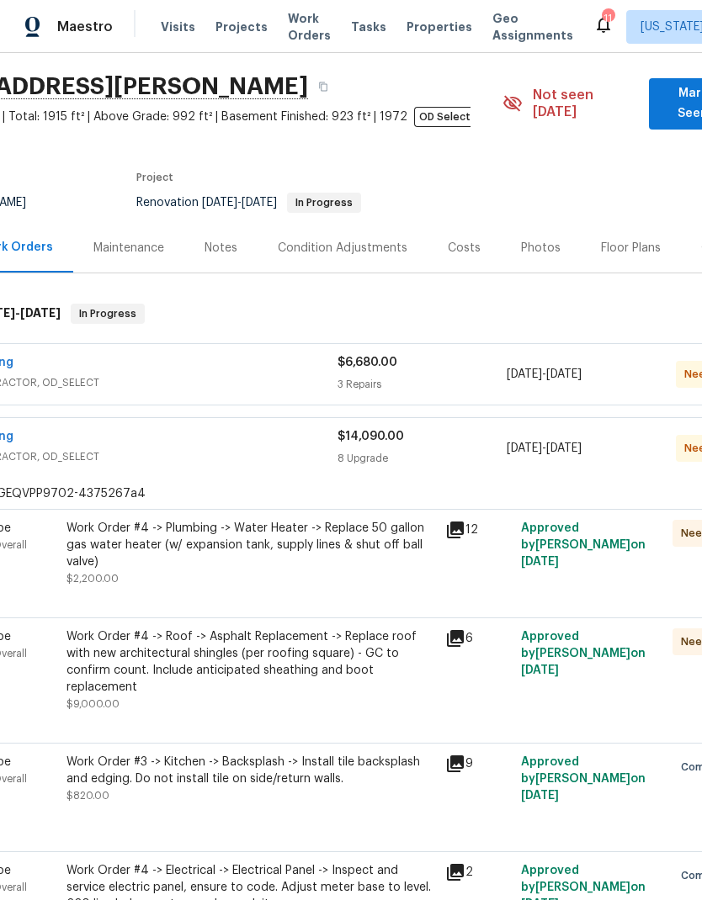
click at [333, 540] on div "Work Order #4 -> Plumbing -> Water Heater -> Replace 50 gallon gas water heater…" at bounding box center [250, 545] width 368 height 50
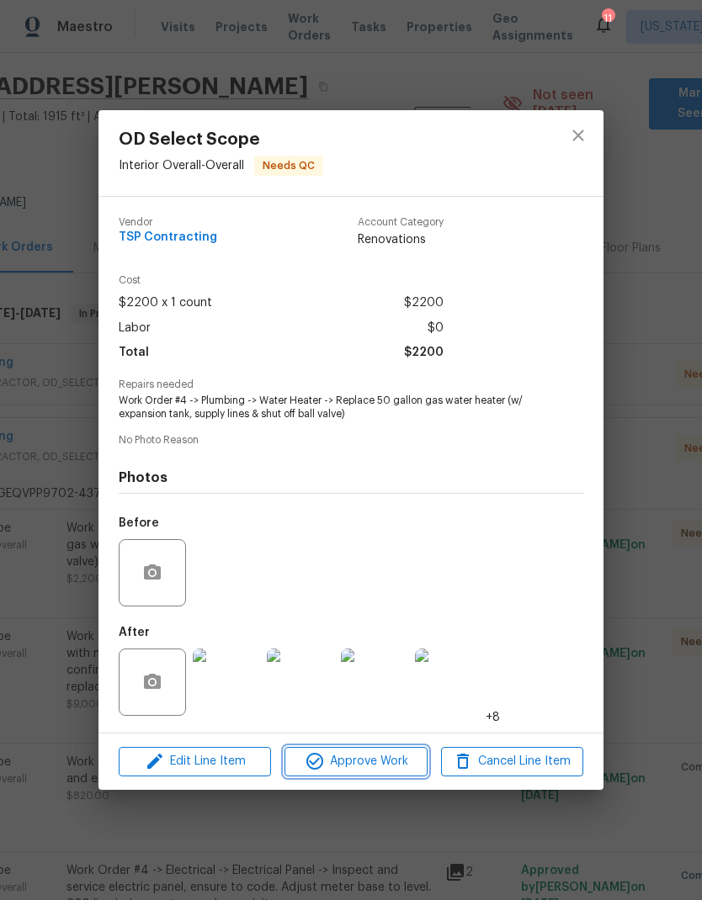
click at [387, 752] on button "Approve Work" at bounding box center [355, 761] width 142 height 29
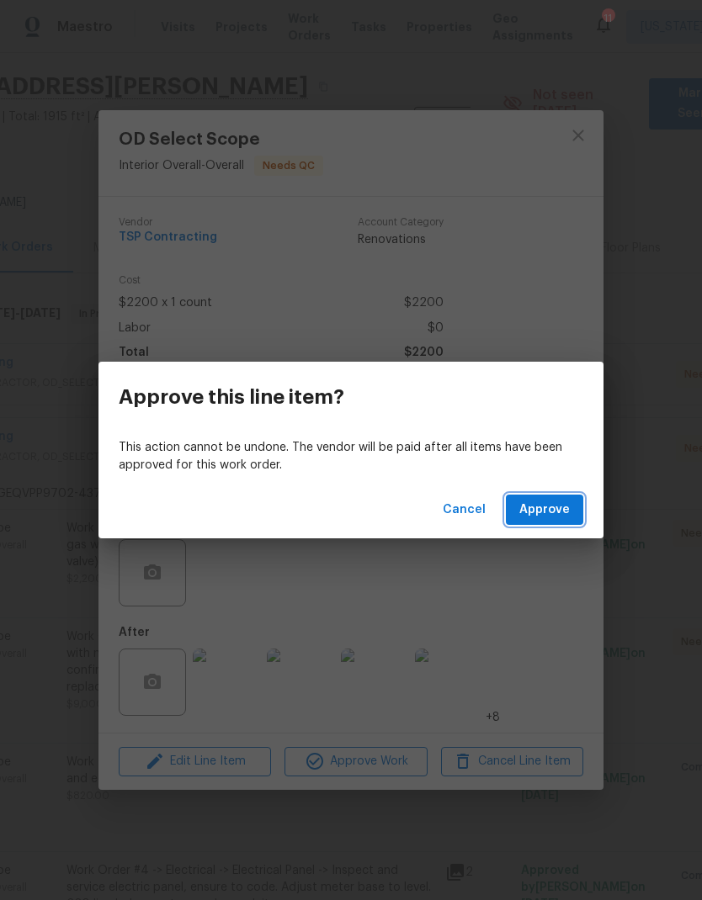
click at [556, 500] on span "Approve" at bounding box center [544, 510] width 50 height 21
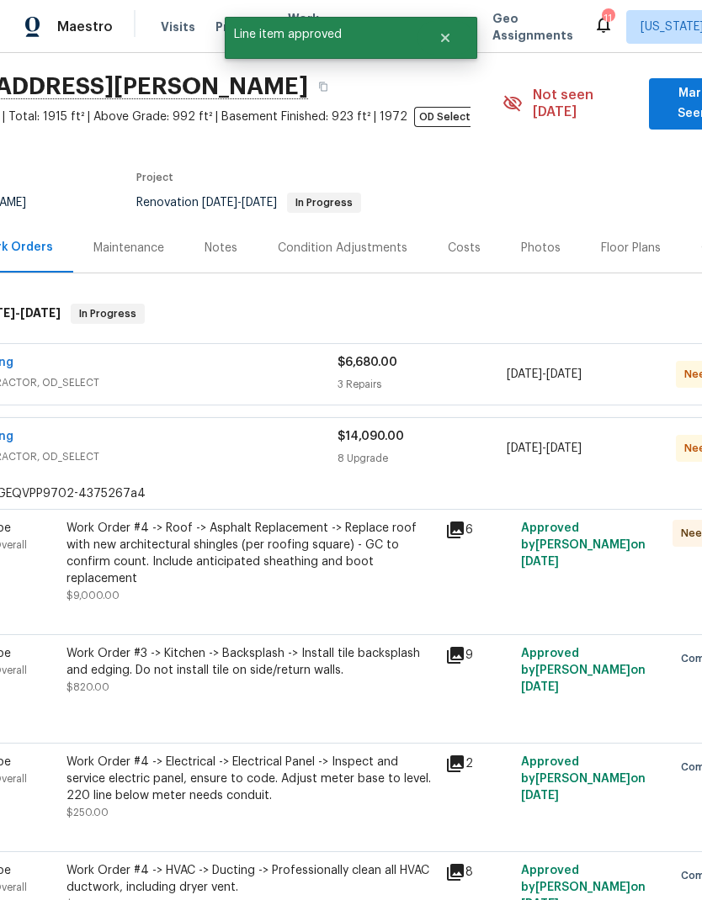
click at [326, 558] on div "Work Order #4 -> Roof -> Asphalt Replacement -> Replace roof with new architect…" at bounding box center [250, 562] width 368 height 84
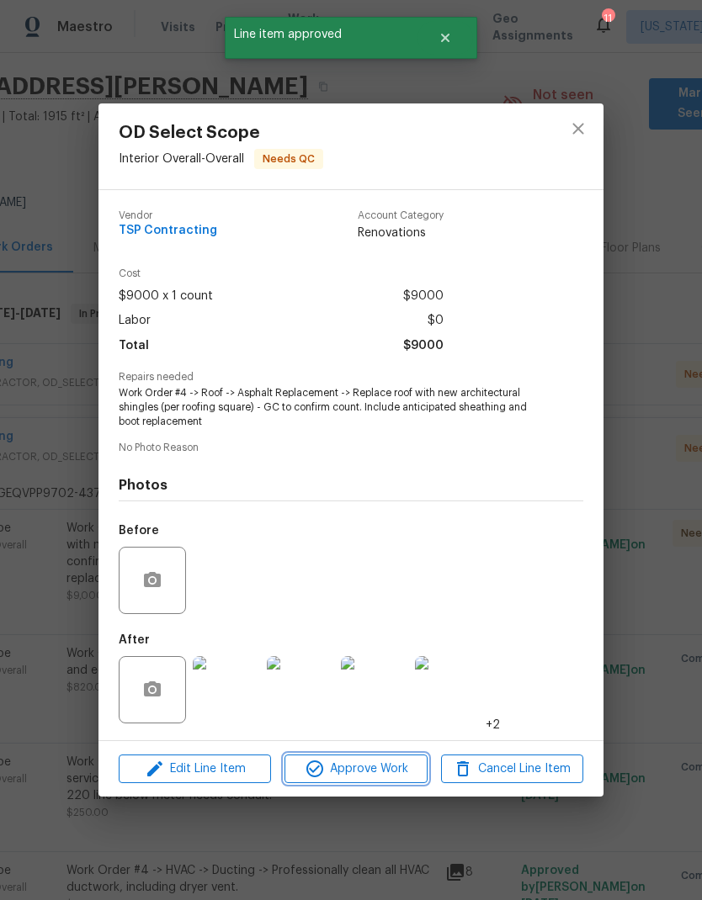
click at [372, 781] on button "Approve Work" at bounding box center [355, 769] width 142 height 29
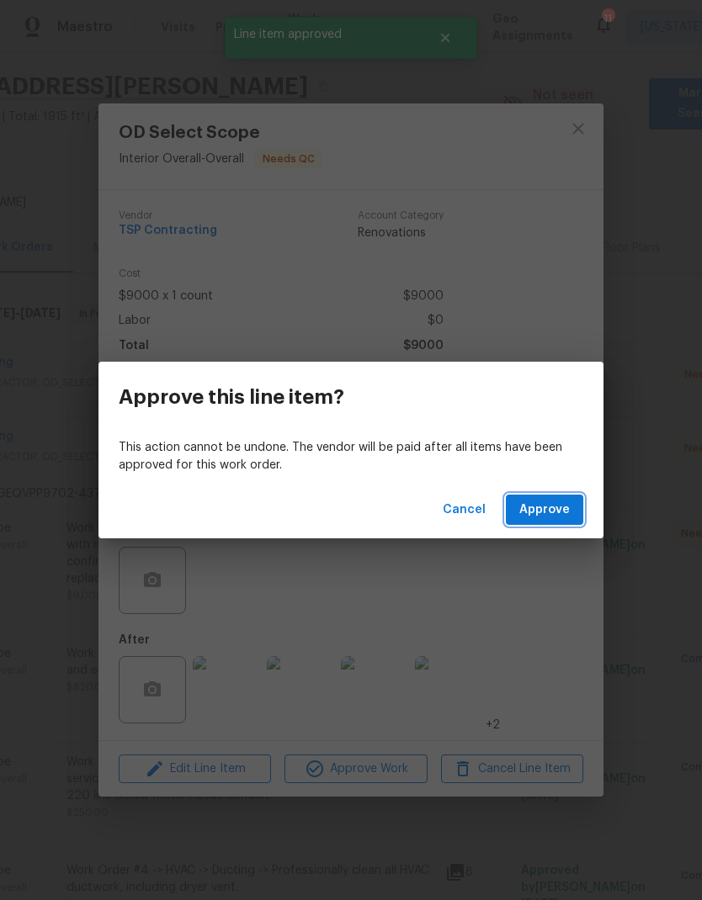
click at [550, 511] on span "Approve" at bounding box center [544, 510] width 50 height 21
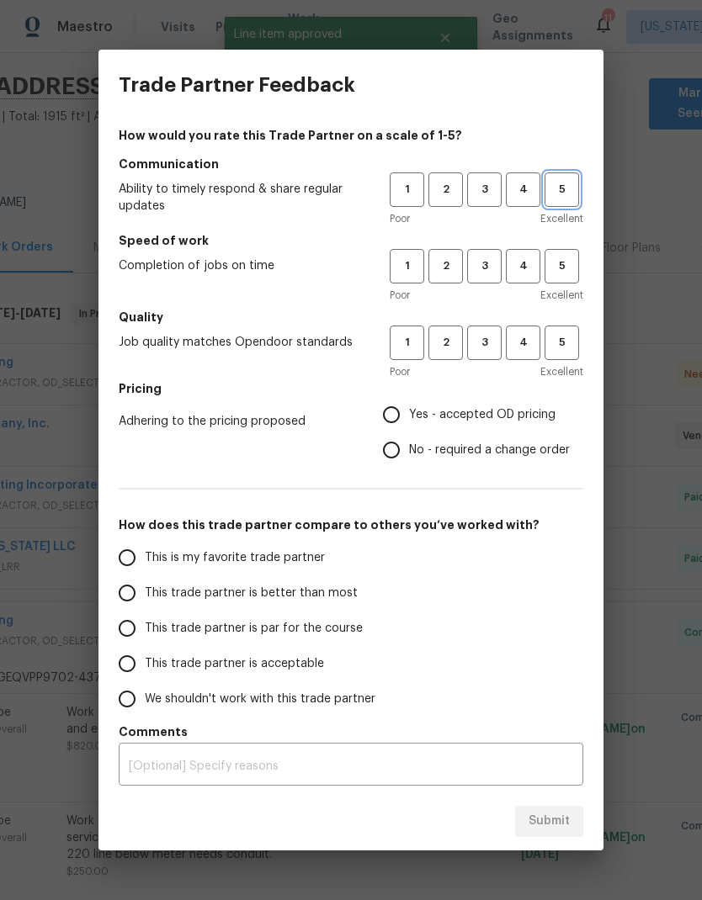
click at [566, 203] on button "5" at bounding box center [561, 189] width 34 height 34
click at [569, 283] on button "5" at bounding box center [561, 266] width 34 height 34
click at [560, 352] on span "5" at bounding box center [561, 342] width 31 height 19
click at [401, 416] on input "Yes - accepted OD pricing" at bounding box center [390, 414] width 35 height 35
radio input "true"
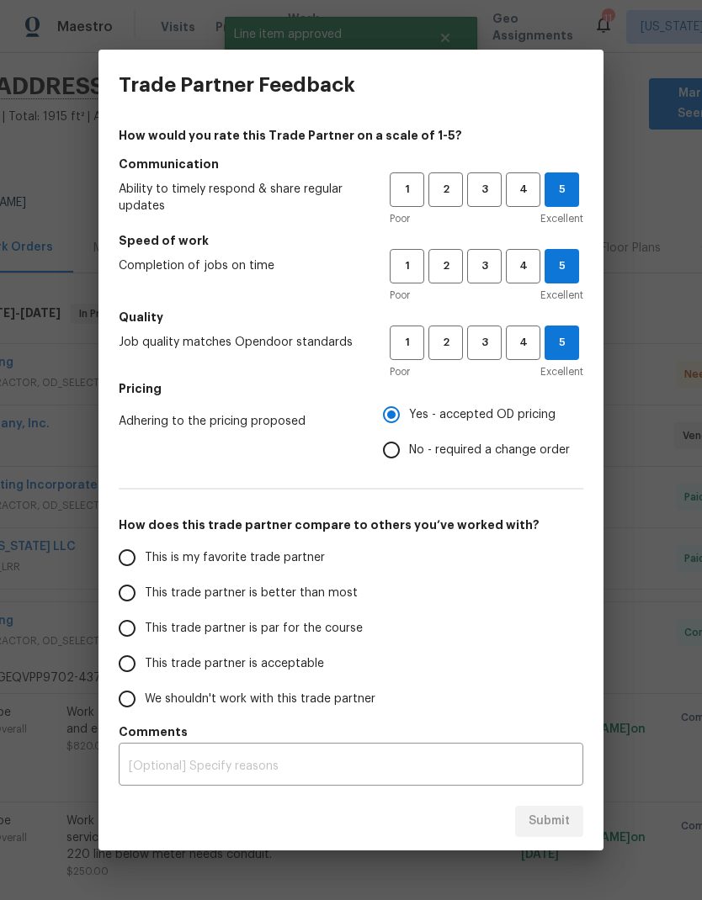
click at [134, 562] on input "This is my favorite trade partner" at bounding box center [126, 557] width 35 height 35
click at [559, 818] on span "Submit" at bounding box center [548, 821] width 41 height 21
radio input "true"
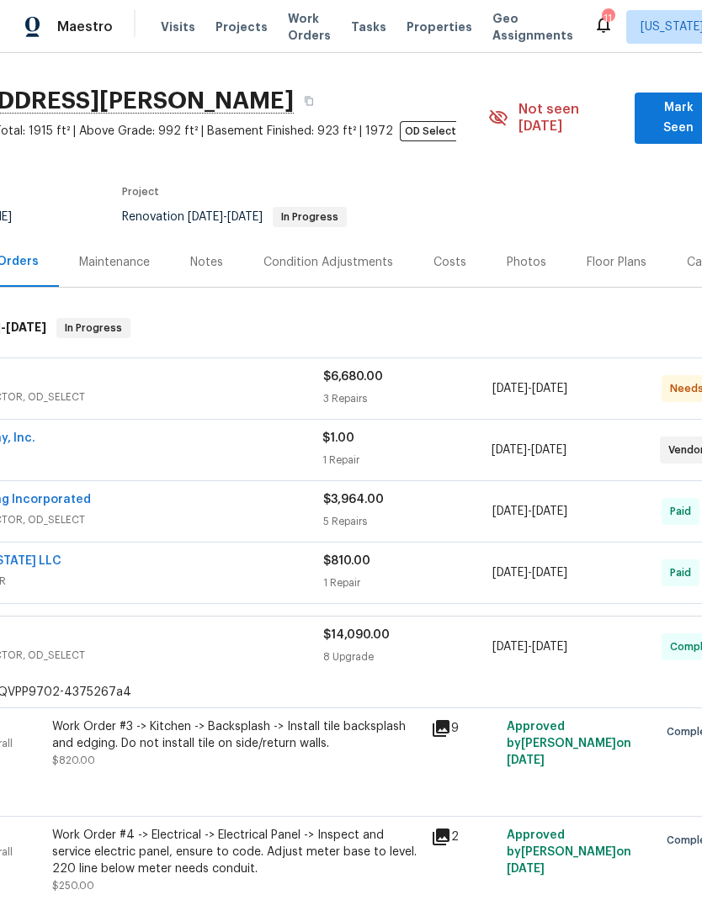
scroll to position [40, 116]
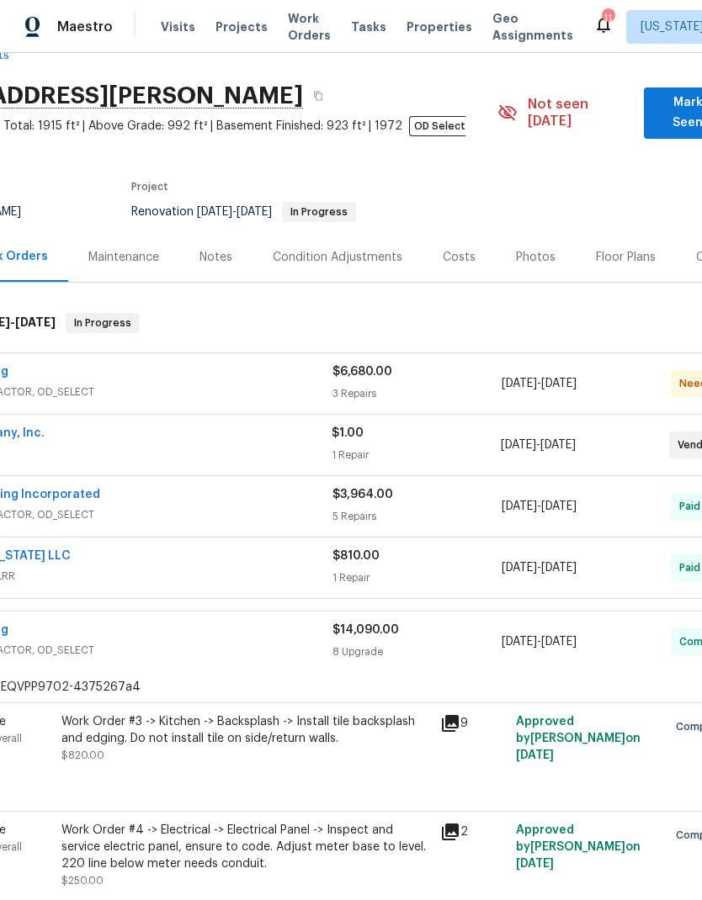
click at [327, 384] on span "GENERAL_CONTRACTOR, OD_SELECT" at bounding box center [121, 392] width 422 height 17
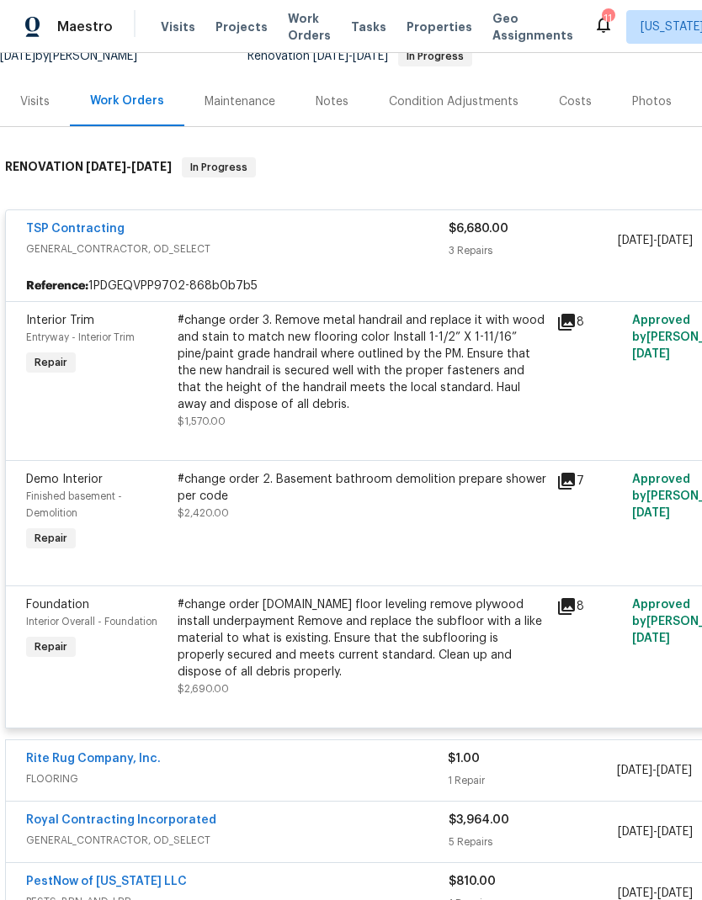
scroll to position [195, 0]
click at [98, 223] on link "TSP Contracting" at bounding box center [75, 229] width 98 height 12
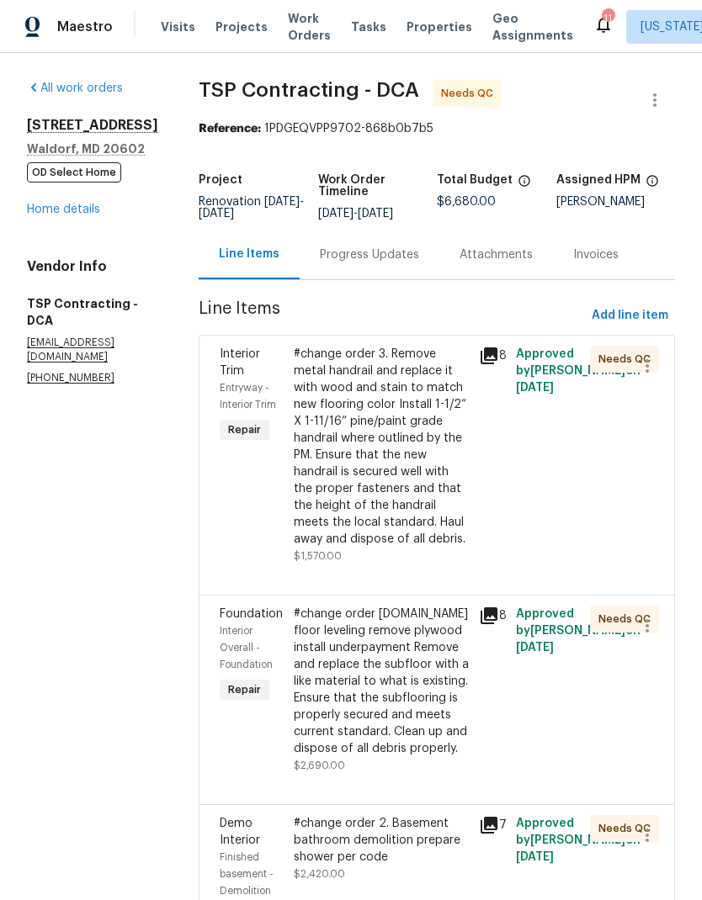
click at [357, 257] on div "Progress Updates" at bounding box center [369, 254] width 99 height 17
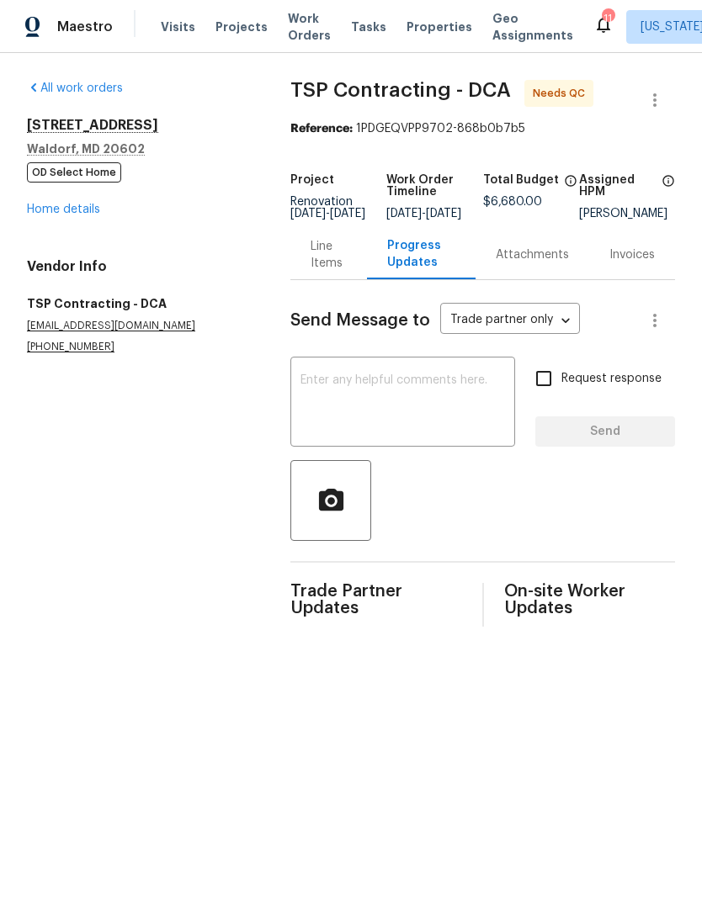
click at [88, 210] on link "Home details" at bounding box center [63, 210] width 73 height 12
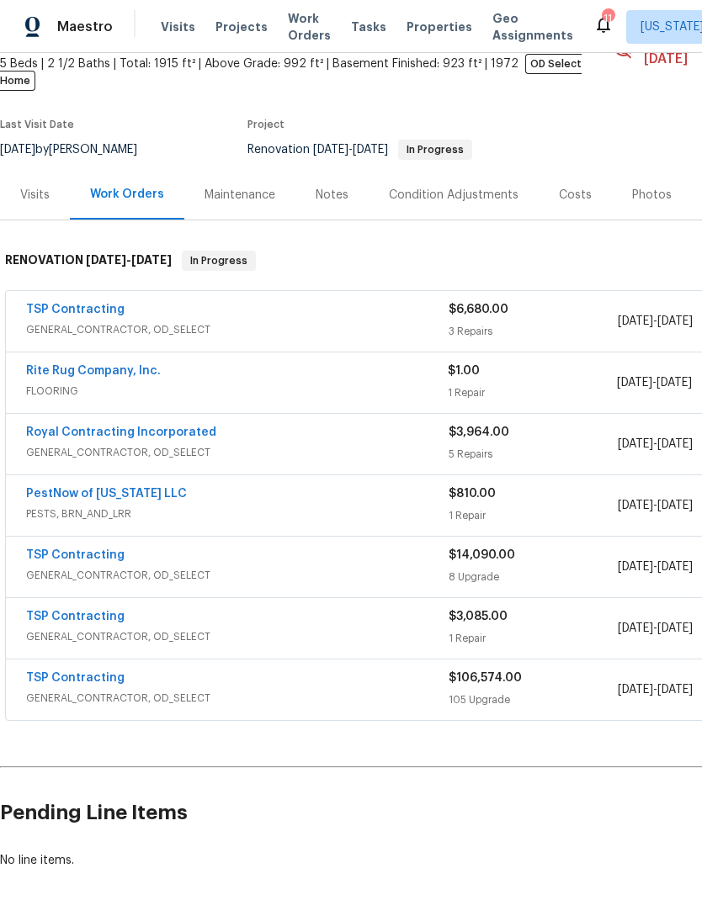
scroll to position [101, 0]
click at [109, 550] on link "TSP Contracting" at bounding box center [75, 556] width 98 height 12
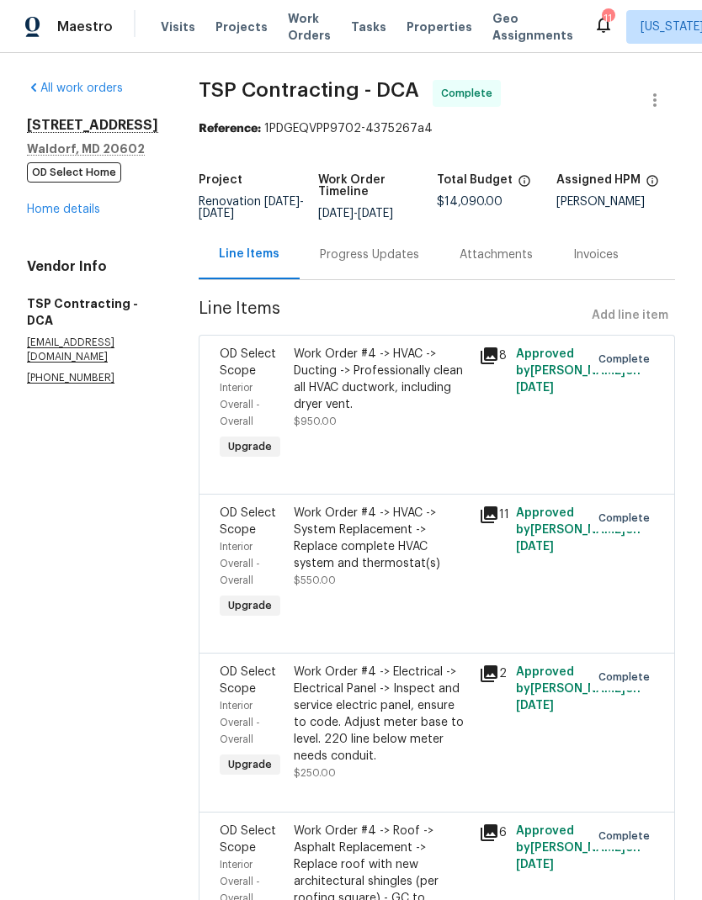
click at [358, 257] on div "Progress Updates" at bounding box center [369, 254] width 99 height 17
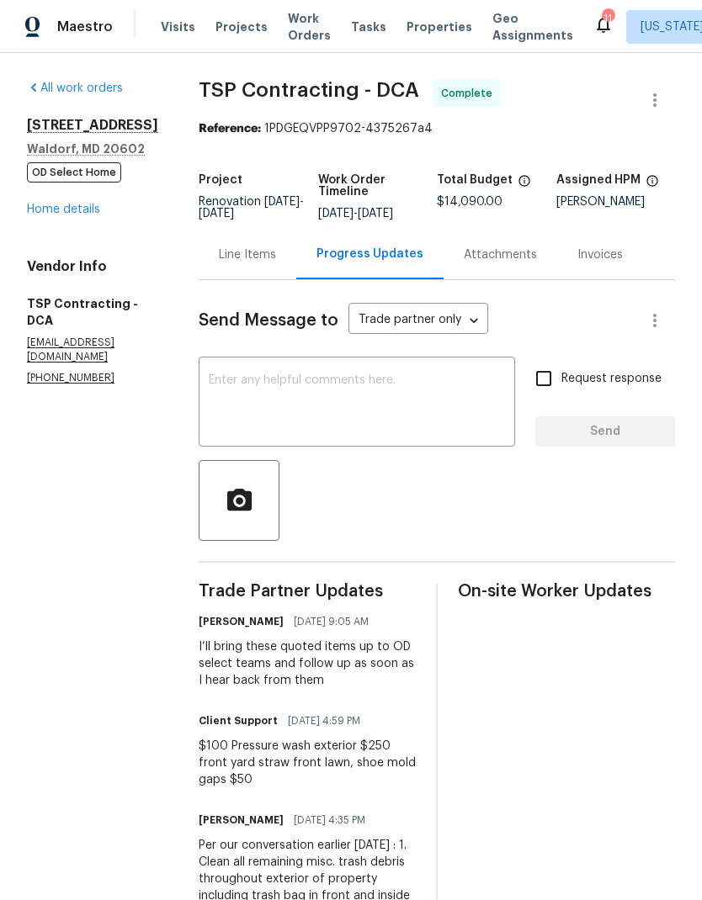
click at [87, 215] on link "Home details" at bounding box center [63, 210] width 73 height 12
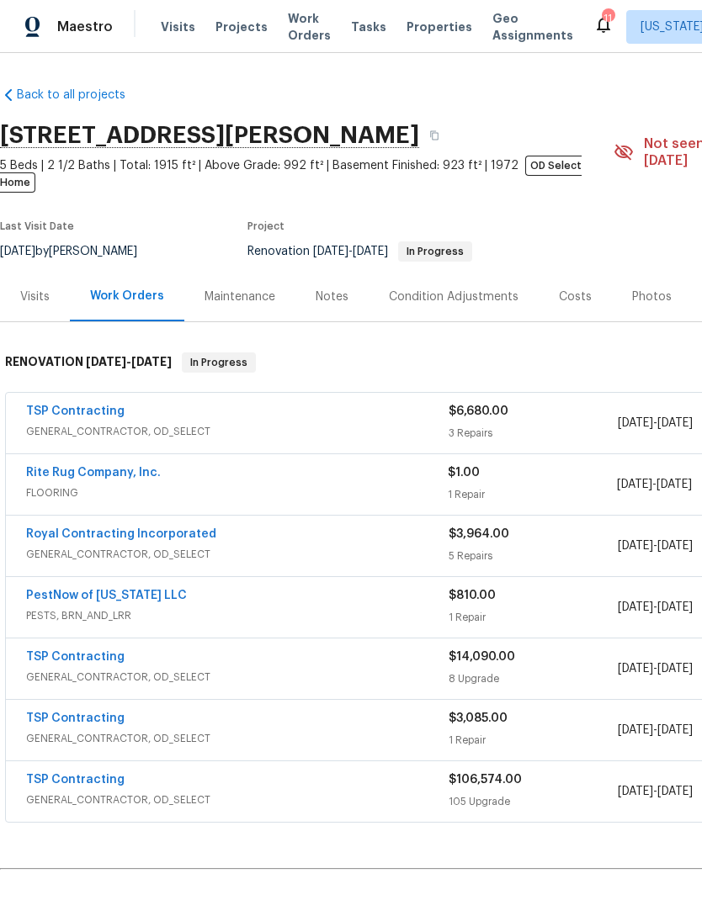
click at [329, 289] on div "Notes" at bounding box center [331, 297] width 33 height 17
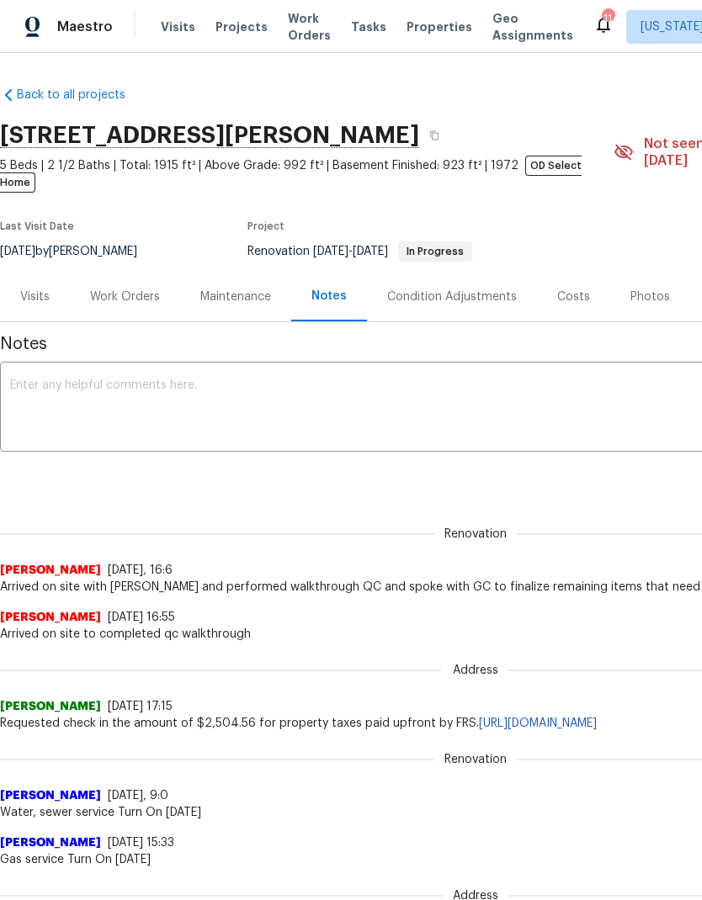
click at [252, 408] on textarea at bounding box center [475, 408] width 930 height 59
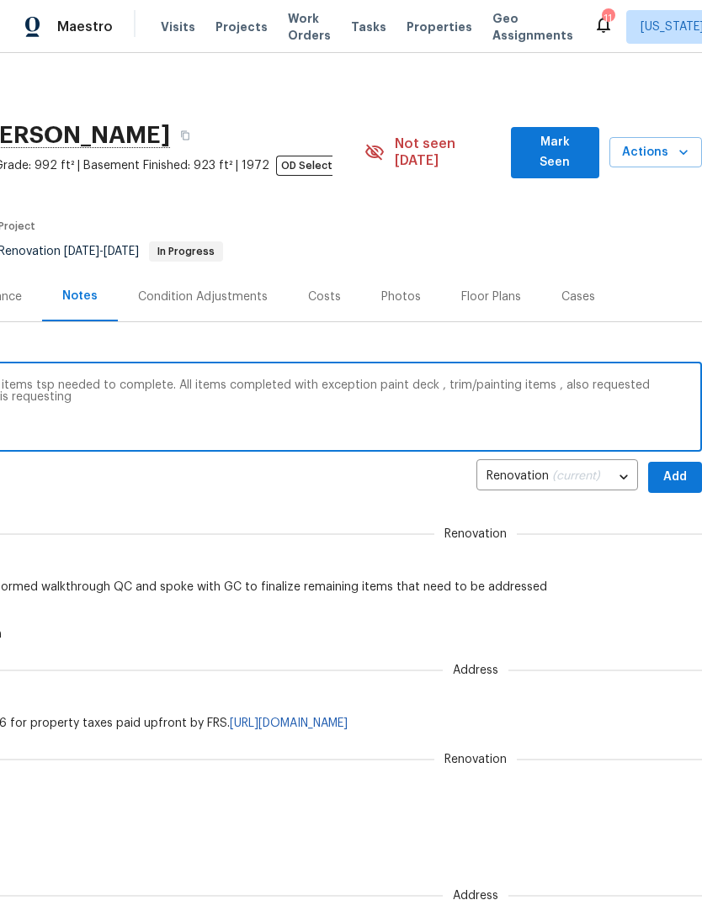
scroll to position [0, 249]
type textarea "Arrived on site to QC walkthrough remains items tsp needed to complete. All ite…"
click at [675, 467] on span "Add" at bounding box center [674, 477] width 27 height 21
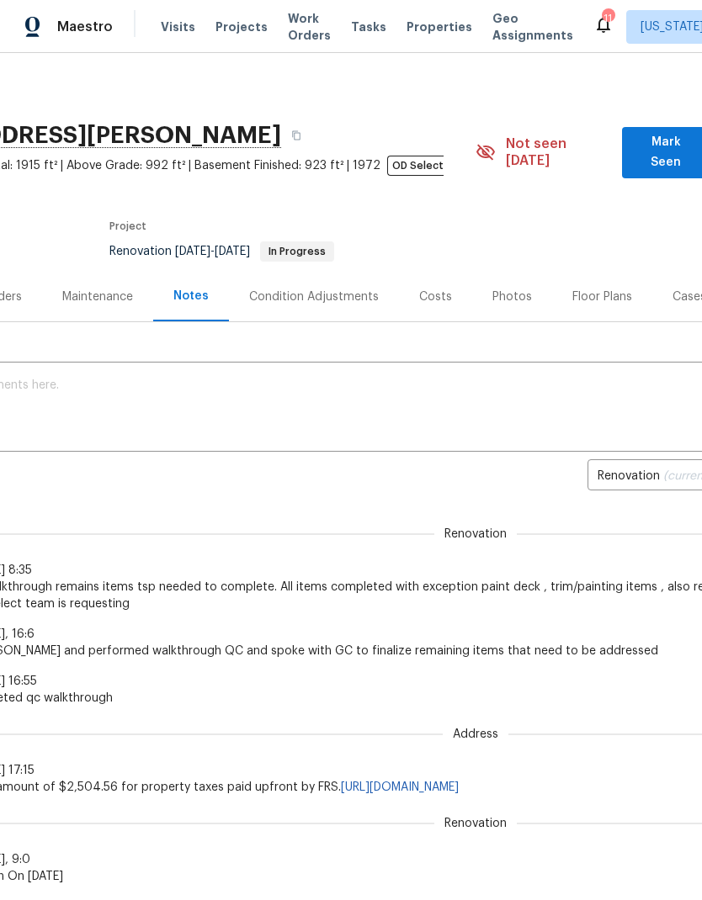
scroll to position [0, 138]
